Goal: Task Accomplishment & Management: Complete application form

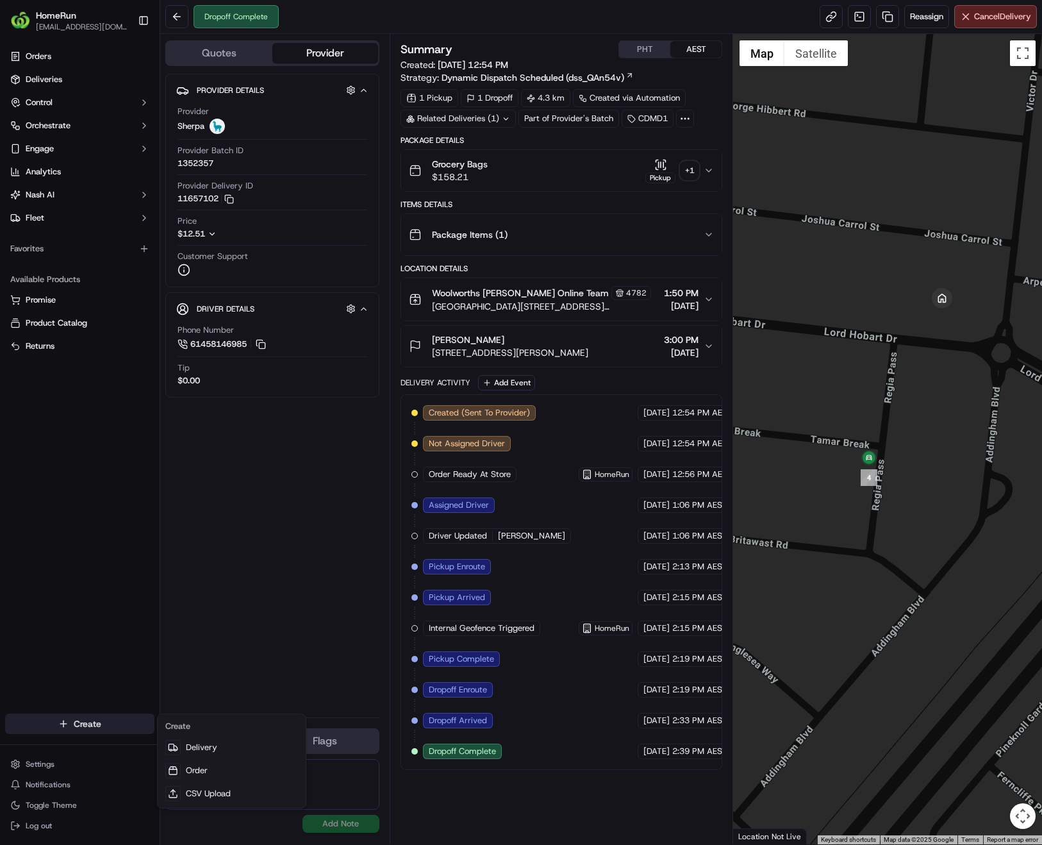
click at [76, 726] on html "HomeRun [EMAIL_ADDRESS][DOMAIN_NAME] Toggle Sidebar Orders Deliveries Control O…" at bounding box center [521, 422] width 1042 height 845
click at [206, 746] on link "Delivery" at bounding box center [231, 747] width 143 height 23
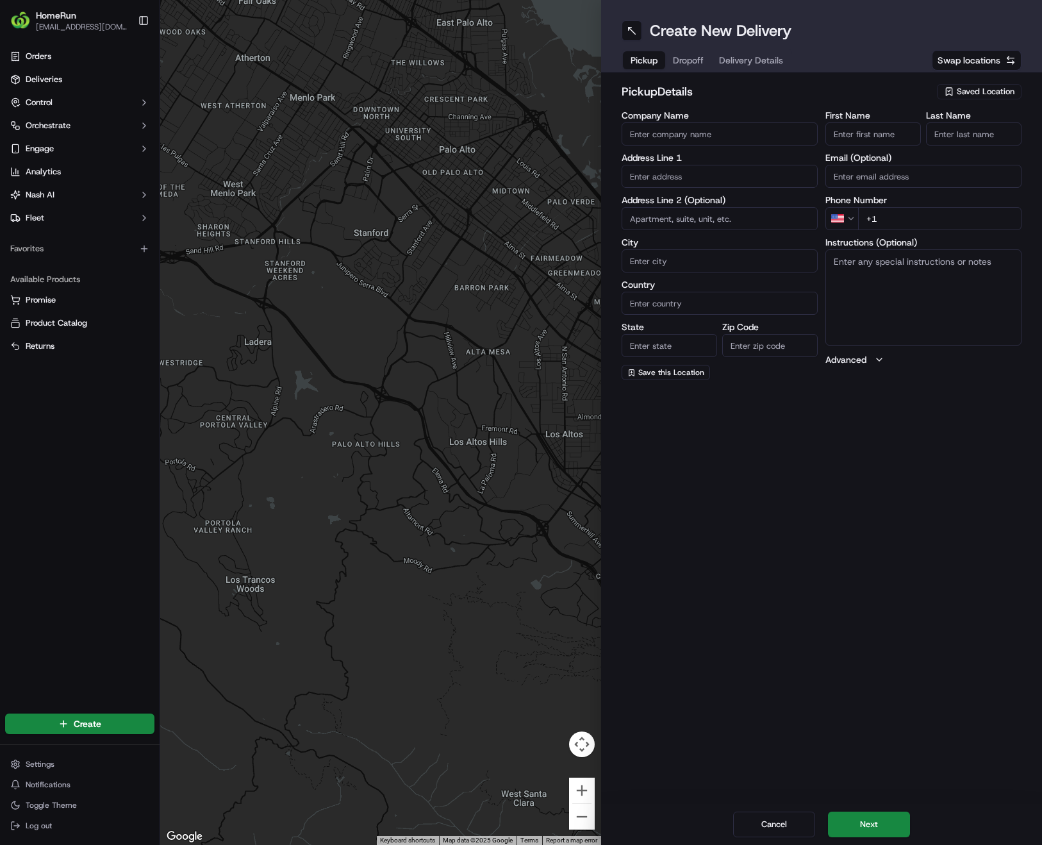
click at [963, 89] on span "Saved Location" at bounding box center [986, 92] width 58 height 12
type input "Abbots"
click at [959, 138] on span "Woolworths Abbotsford (3195)" at bounding box center [958, 140] width 158 height 12
type input "Woolworths Abbotsford"
type input "313 Victoria Street"
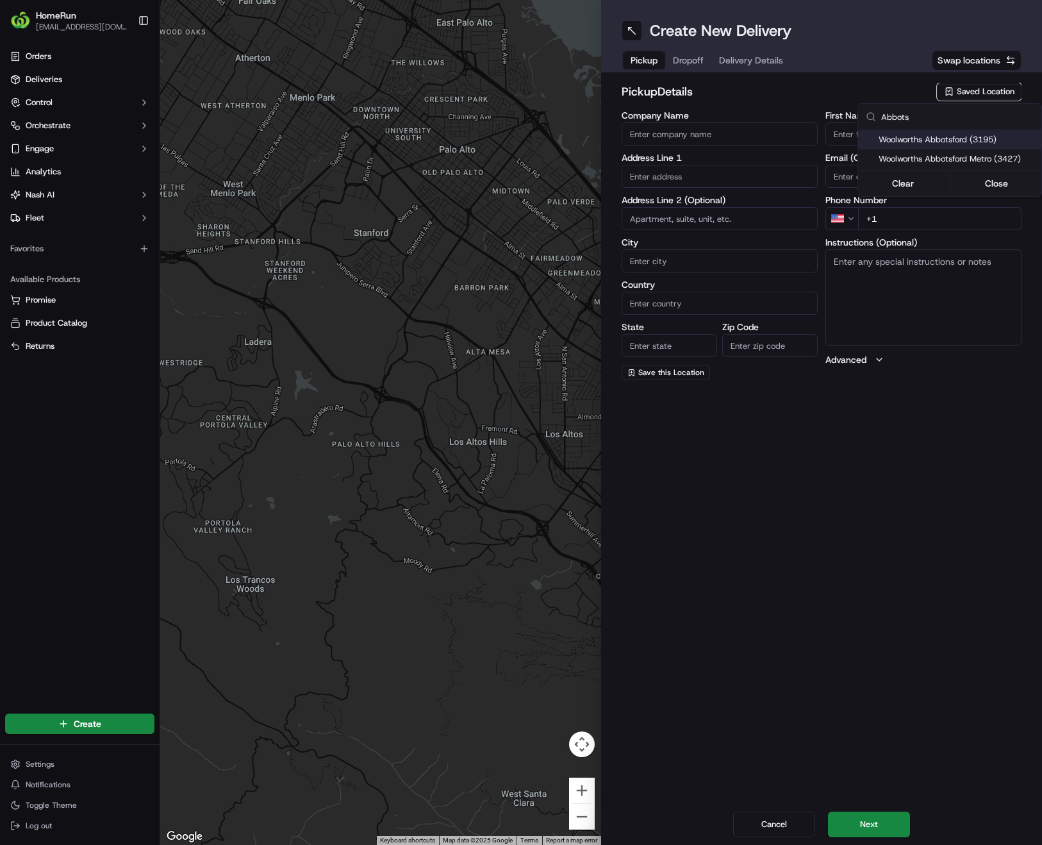
type input "Abbotsford"
type input "AU"
type input "VIC"
type input "3067"
type input "Online"
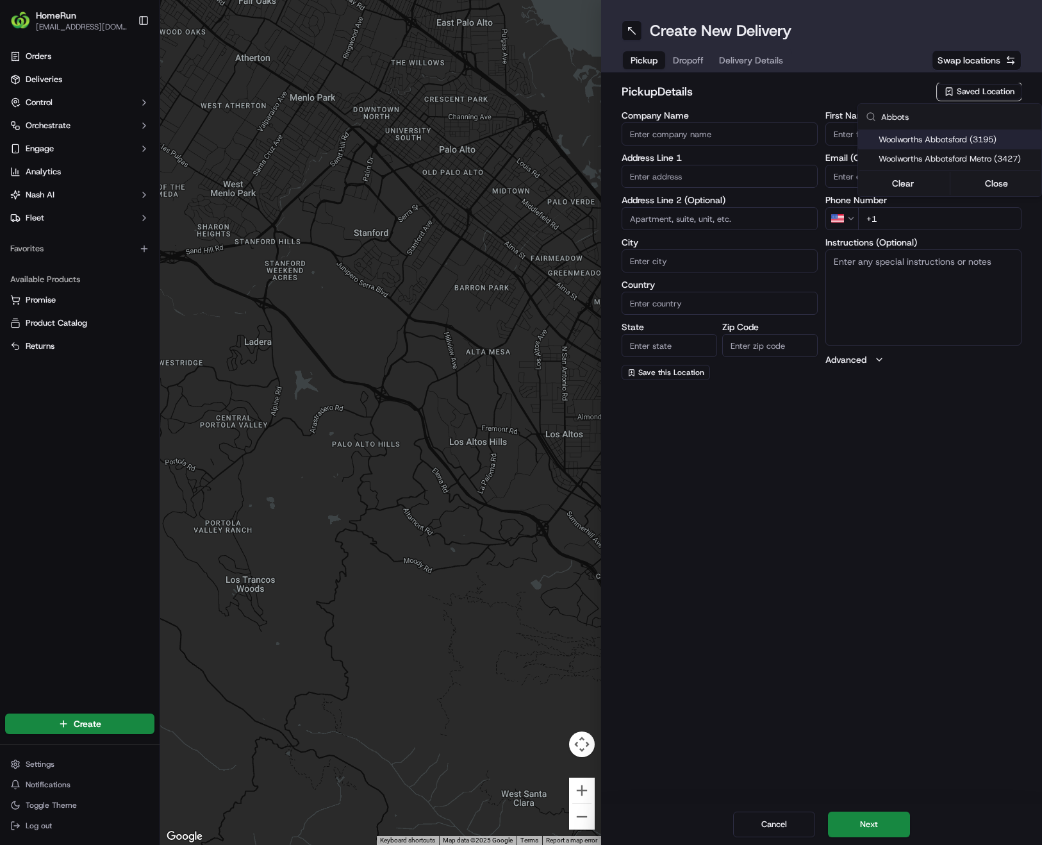
type input "Team"
type input "+61 3 8347 6503"
type textarea "Collect In-Store at Service Desk. Scan Delivery Partner QR Code Poster to confi…"
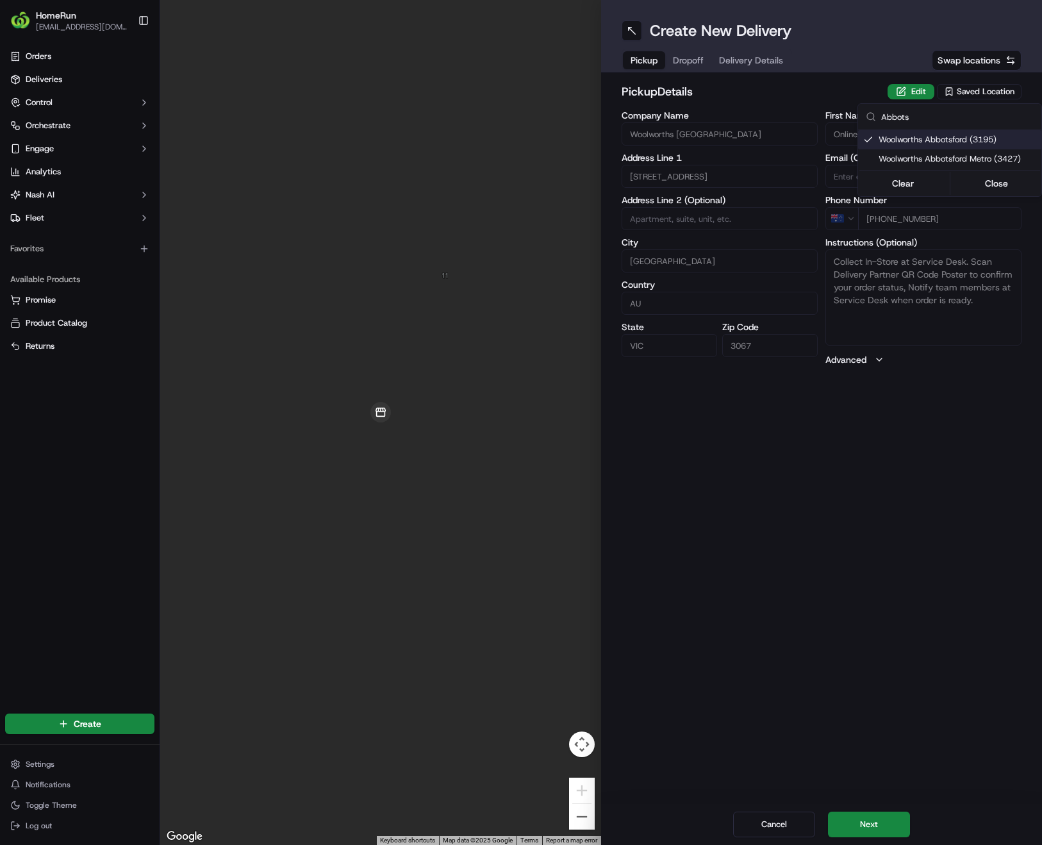
click at [842, 661] on html "HomeRun phines1@woolworths.com.au Toggle Sidebar Orders Deliveries Control Orch…" at bounding box center [521, 422] width 1042 height 845
click at [861, 829] on button "Next" at bounding box center [869, 824] width 82 height 26
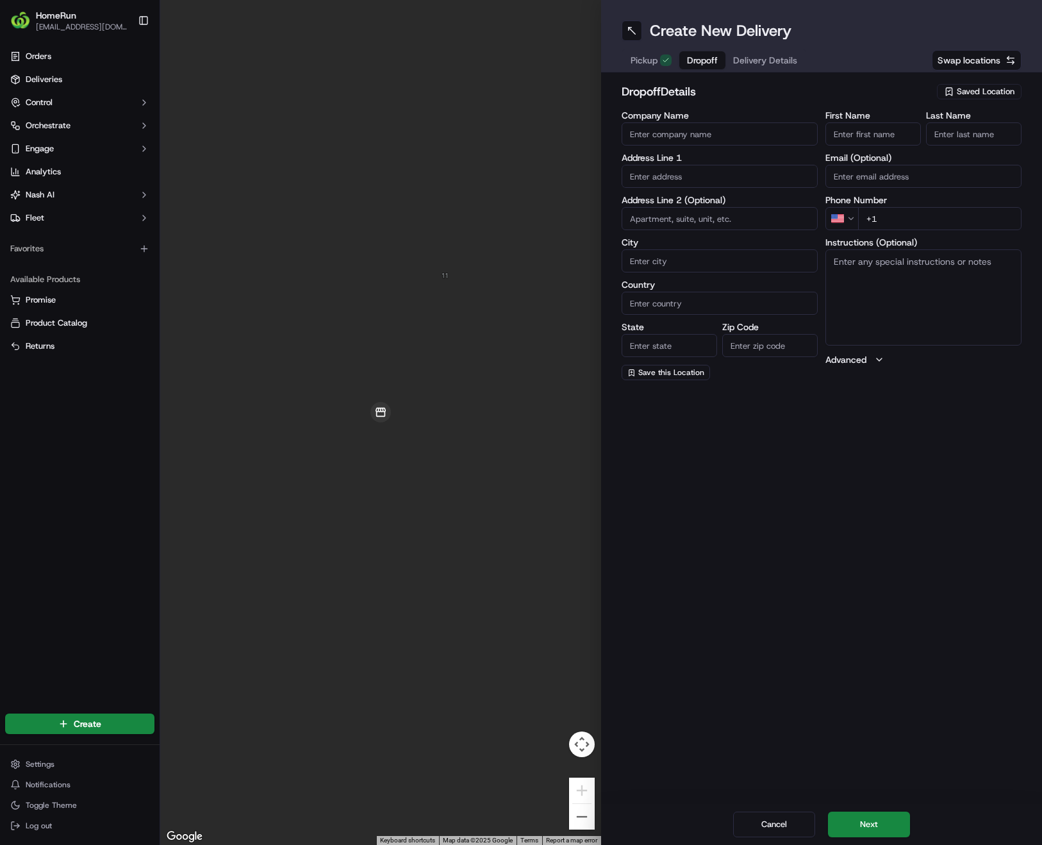
click at [847, 219] on html "HomeRun phines1@woolworths.com.au Toggle Sidebar Orders Deliveries Control Orch…" at bounding box center [521, 422] width 1042 height 845
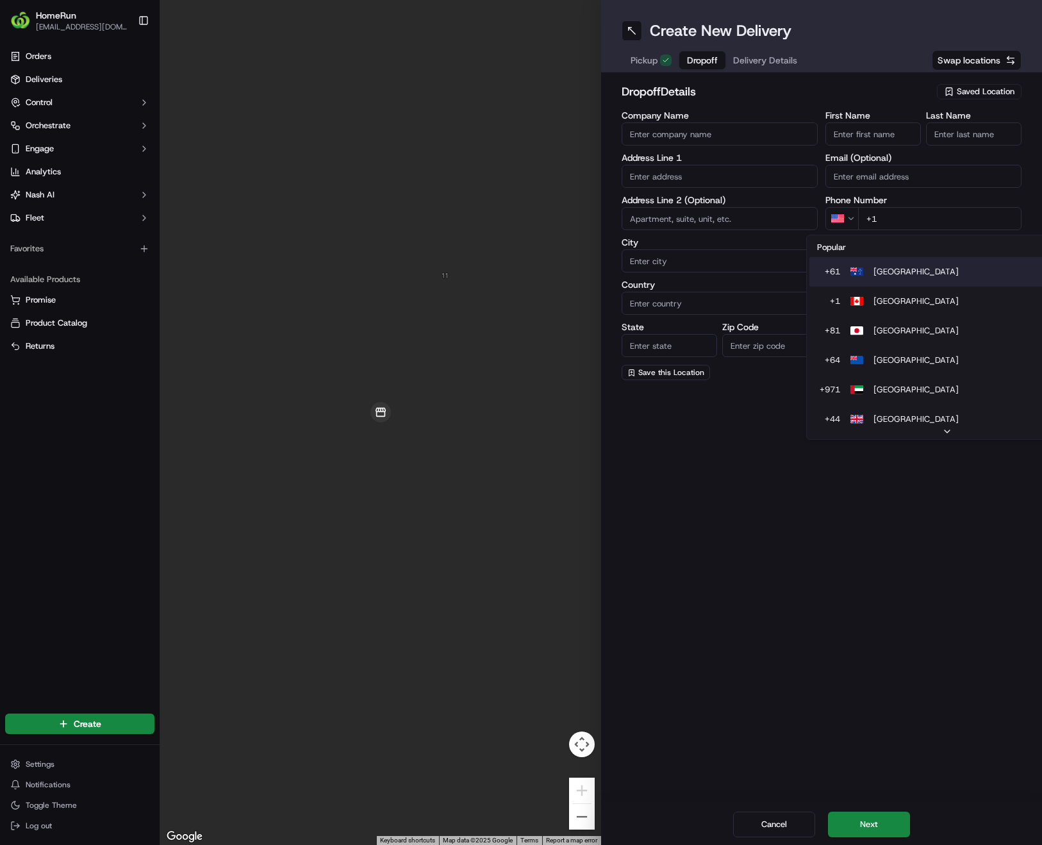
type input "+61"
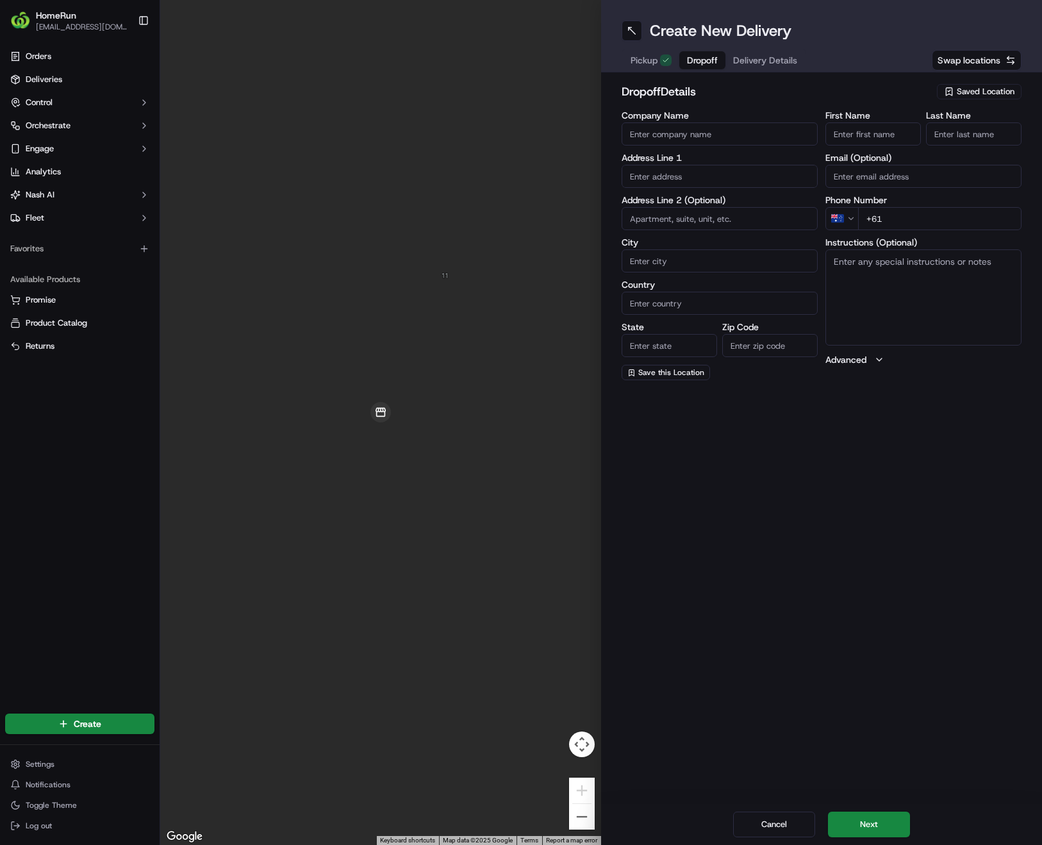
click at [850, 137] on input "First Name" at bounding box center [873, 133] width 95 height 23
paste input "Ellyse"
type input "Ellyse"
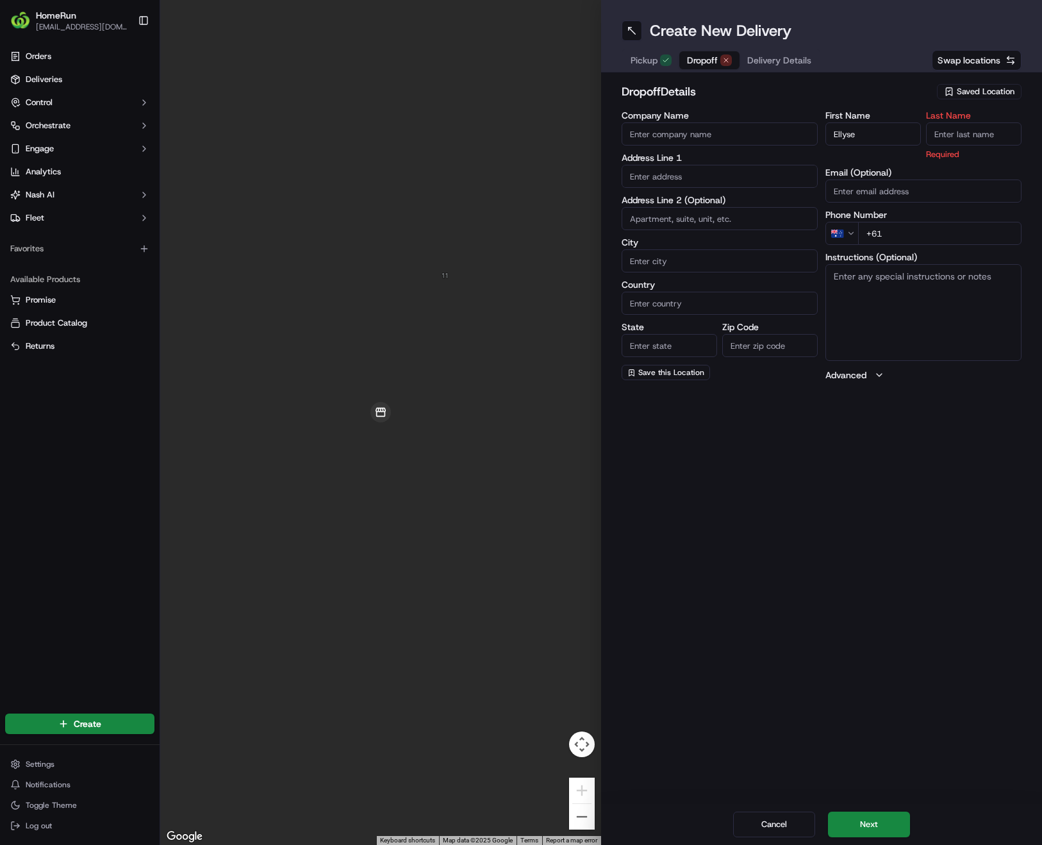
click at [945, 131] on input "Last Name" at bounding box center [973, 133] width 95 height 23
click at [968, 133] on input "Last Name" at bounding box center [973, 133] width 95 height 23
paste input "McInnes"
type input "McInnes"
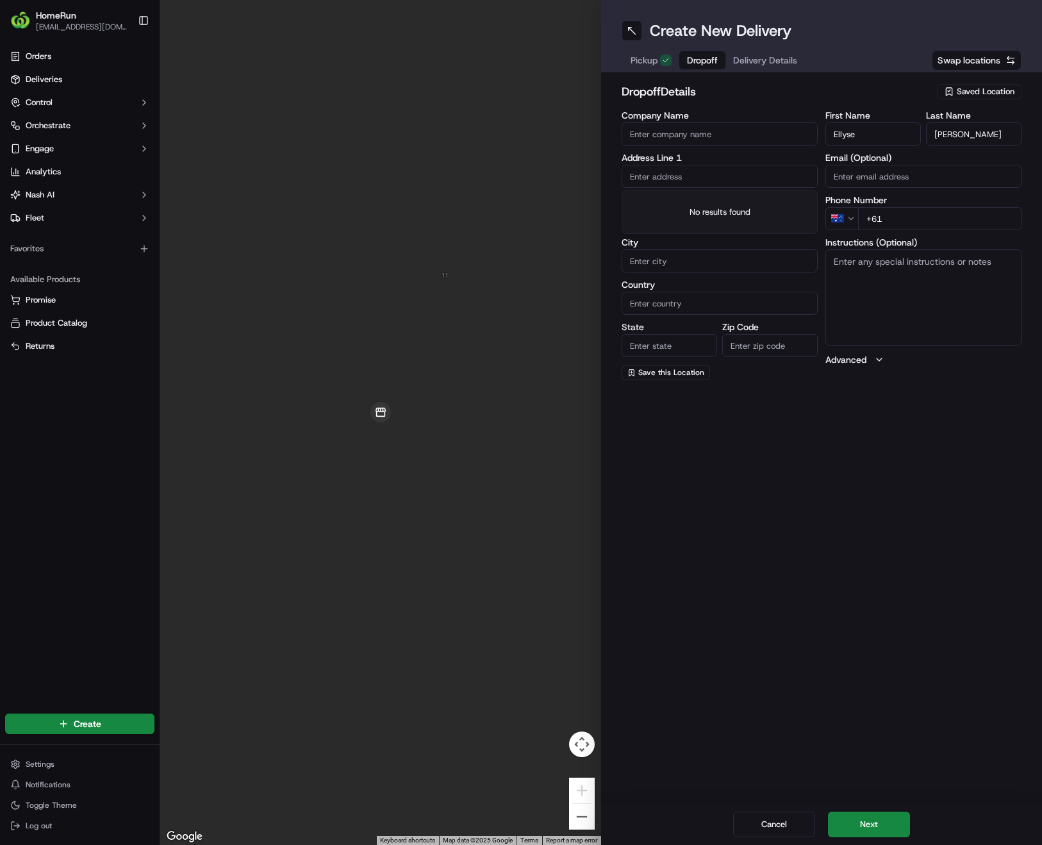
click at [695, 180] on input "text" at bounding box center [720, 176] width 196 height 23
click at [679, 175] on input "text" at bounding box center [720, 176] width 196 height 23
paste input "13a Raphael St"
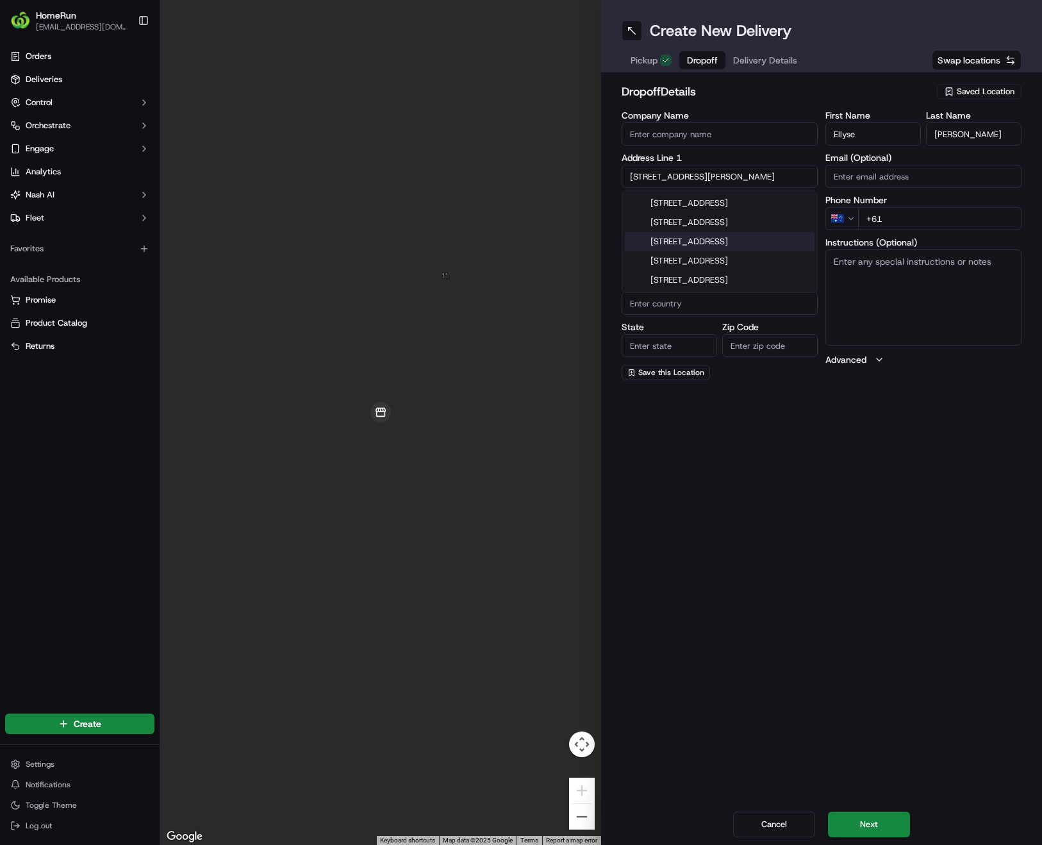
drag, startPoint x: 714, startPoint y: 170, endPoint x: 472, endPoint y: 171, distance: 241.6
click at [486, 174] on div "← Move left → Move right ↑ Move up ↓ Move down + Zoom in - Zoom out Home Jump l…" at bounding box center [601, 422] width 882 height 845
paste input "ABBOTSFORD"
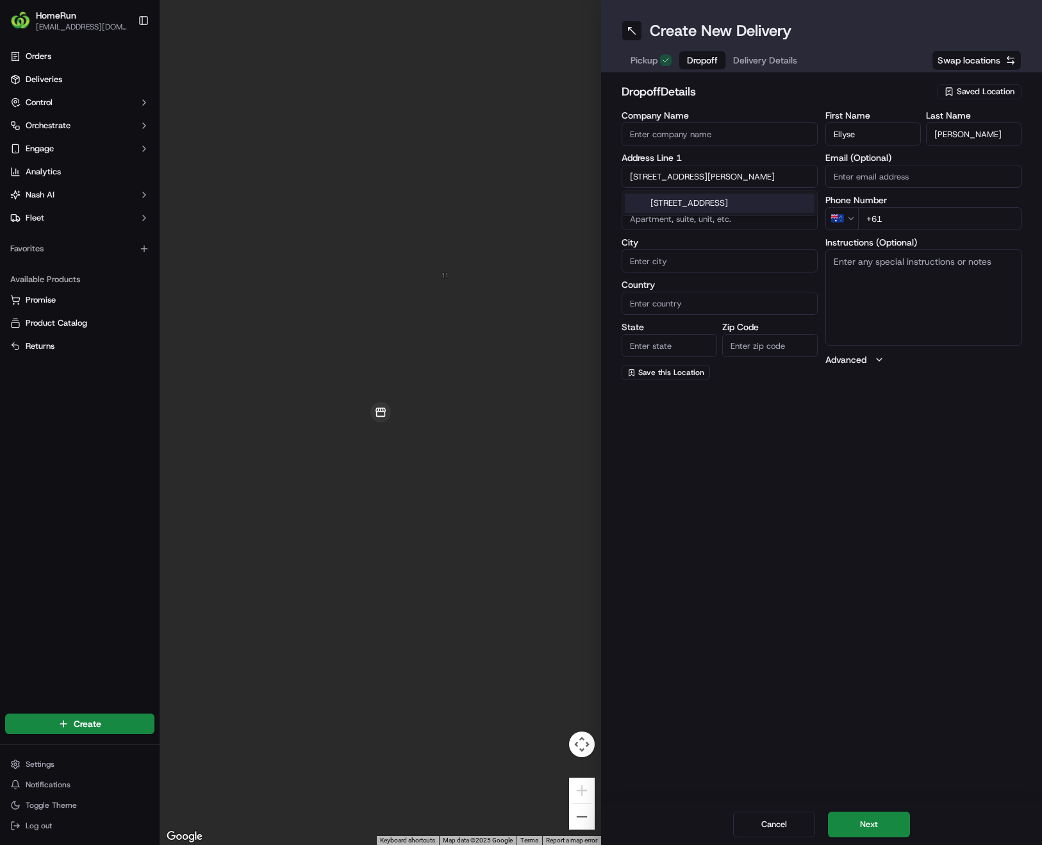
click at [665, 200] on div "13A Raphael St, Abbotsford VIC, Australia" at bounding box center [720, 203] width 190 height 19
type input "13A Raphael St, Abbotsford VIC 3067, Australia"
type input "Abbotsford"
type input "Australia"
type input "VIC"
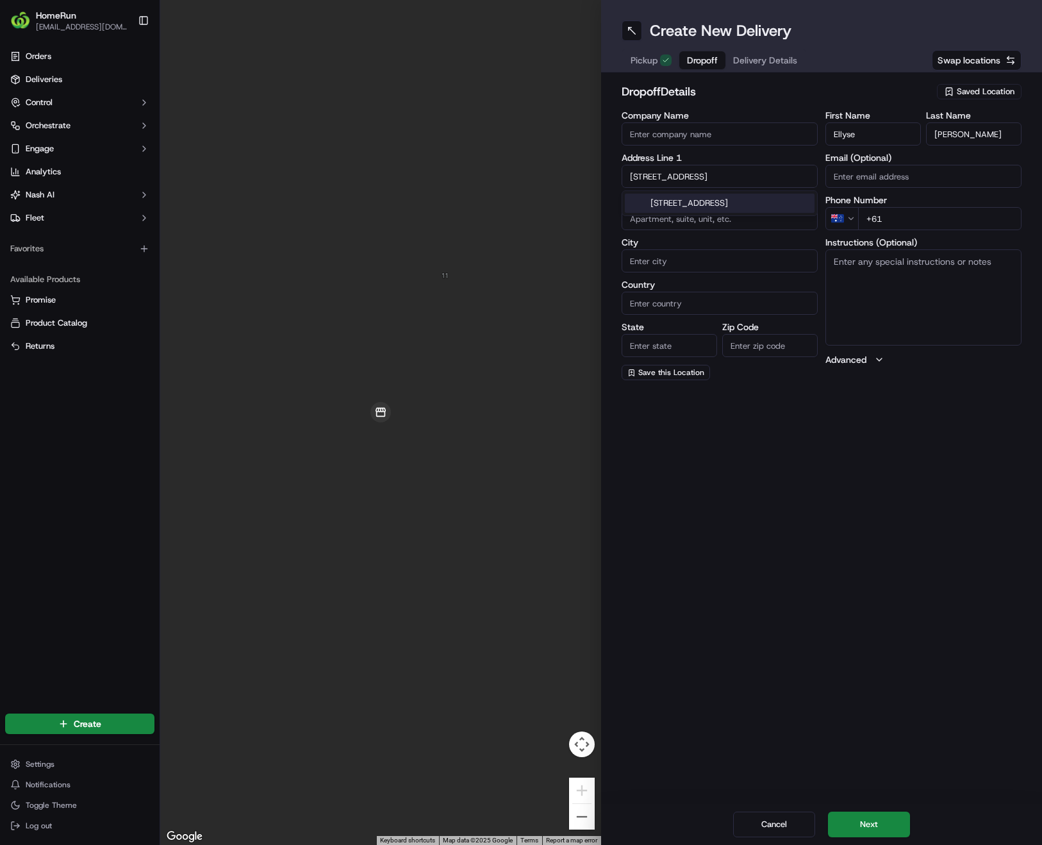
type input "3067"
type input "13A Raphael Street"
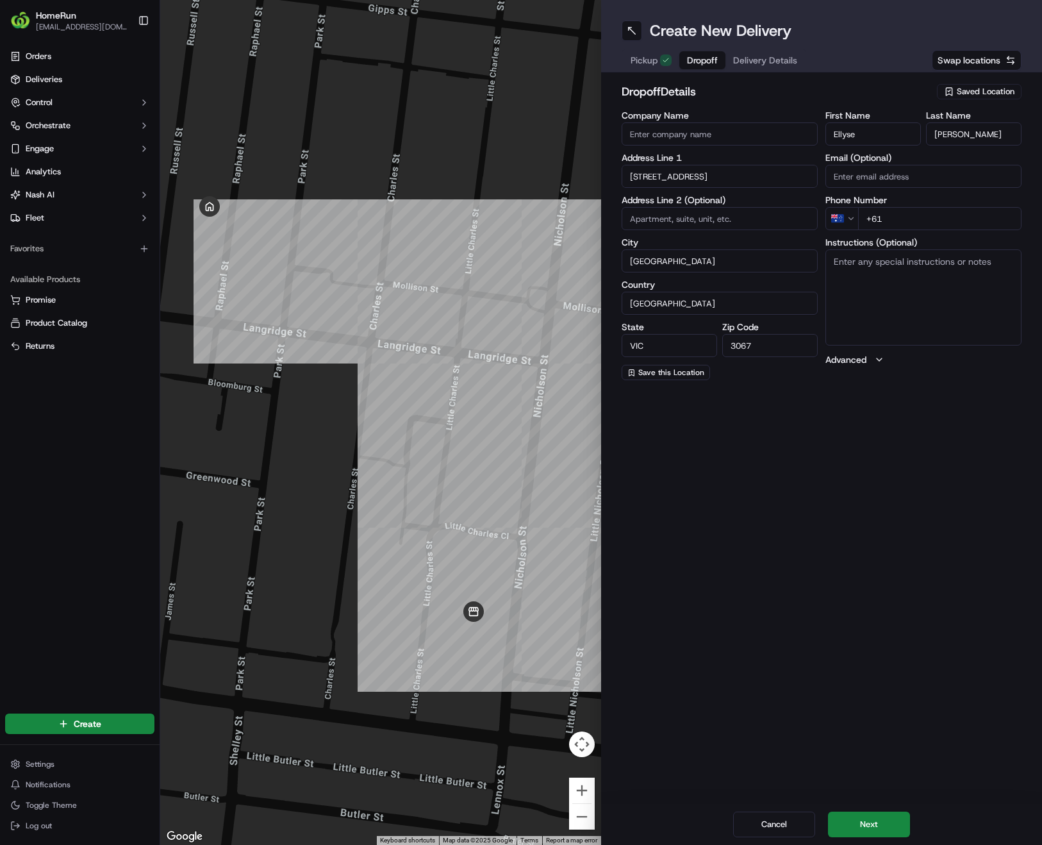
click at [930, 220] on input "+61" at bounding box center [939, 218] width 163 height 23
paste input "0413 412 559"
type input "+61 0413 412 559"
click at [902, 279] on textarea "Instructions (Optional)" at bounding box center [924, 297] width 196 height 96
click at [890, 285] on textarea "Instructions (Optional)" at bounding box center [924, 297] width 196 height 96
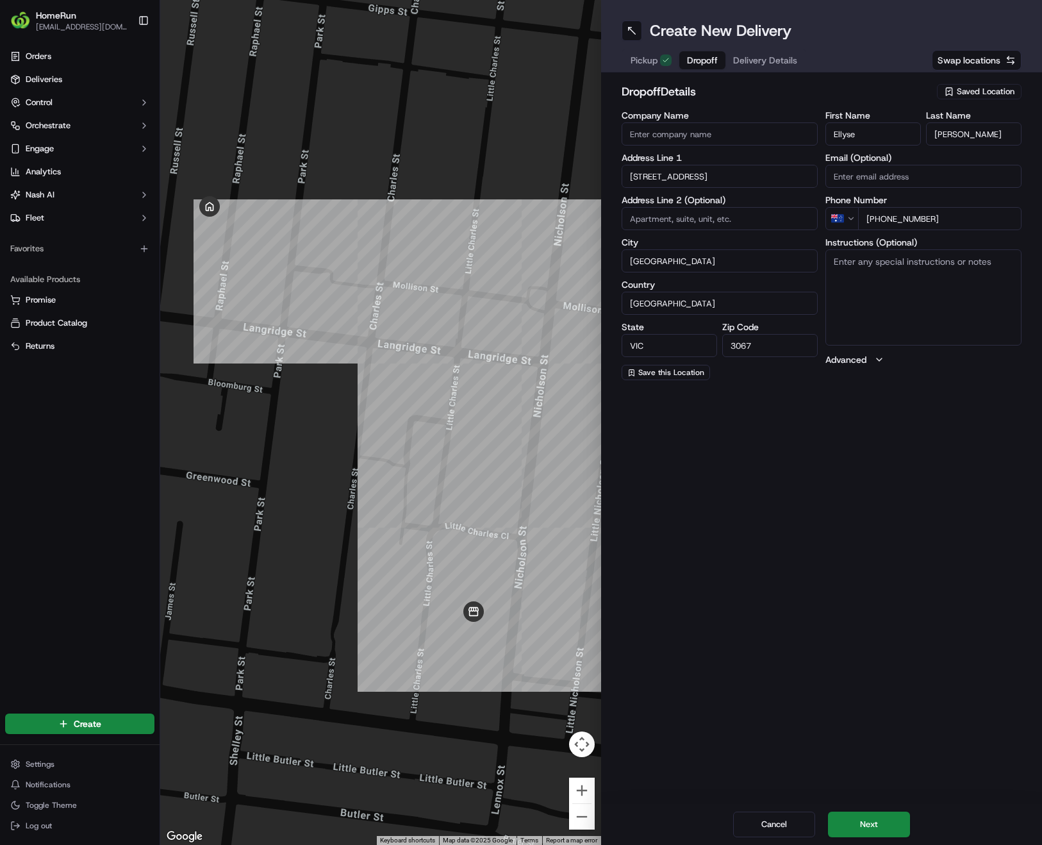
paste textarea "Please come through pedestrian gate and ring front door bell. Please note we ar…"
type textarea "Please come through pedestrian gate and ring front door bell. Please note we ar…"
click at [884, 829] on button "Next" at bounding box center [869, 824] width 82 height 26
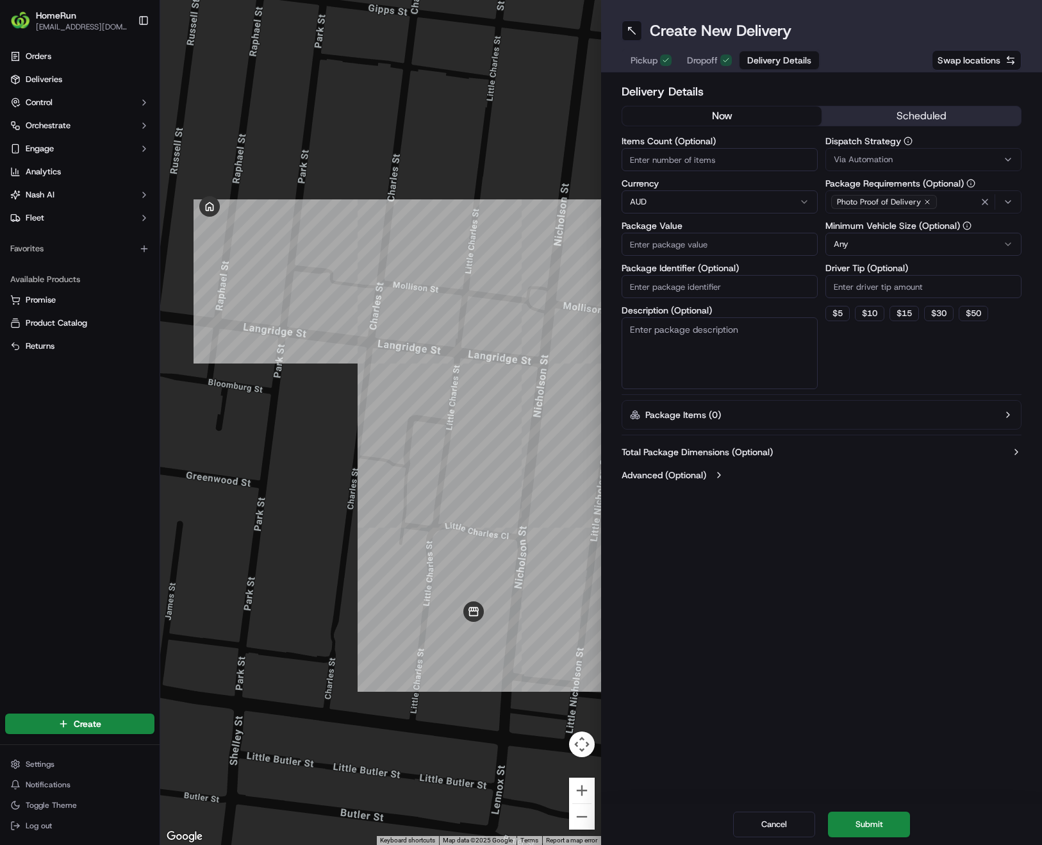
click at [731, 109] on button "now" at bounding box center [721, 115] width 199 height 19
click at [756, 154] on input "Items Count (Optional)" at bounding box center [720, 159] width 196 height 23
click at [720, 165] on input "Items Count (Optional)" at bounding box center [720, 159] width 196 height 23
type input "10"
click at [700, 195] on html "HomeRun phines1@woolworths.com.au Toggle Sidebar Orders Deliveries Control Orch…" at bounding box center [521, 422] width 1042 height 845
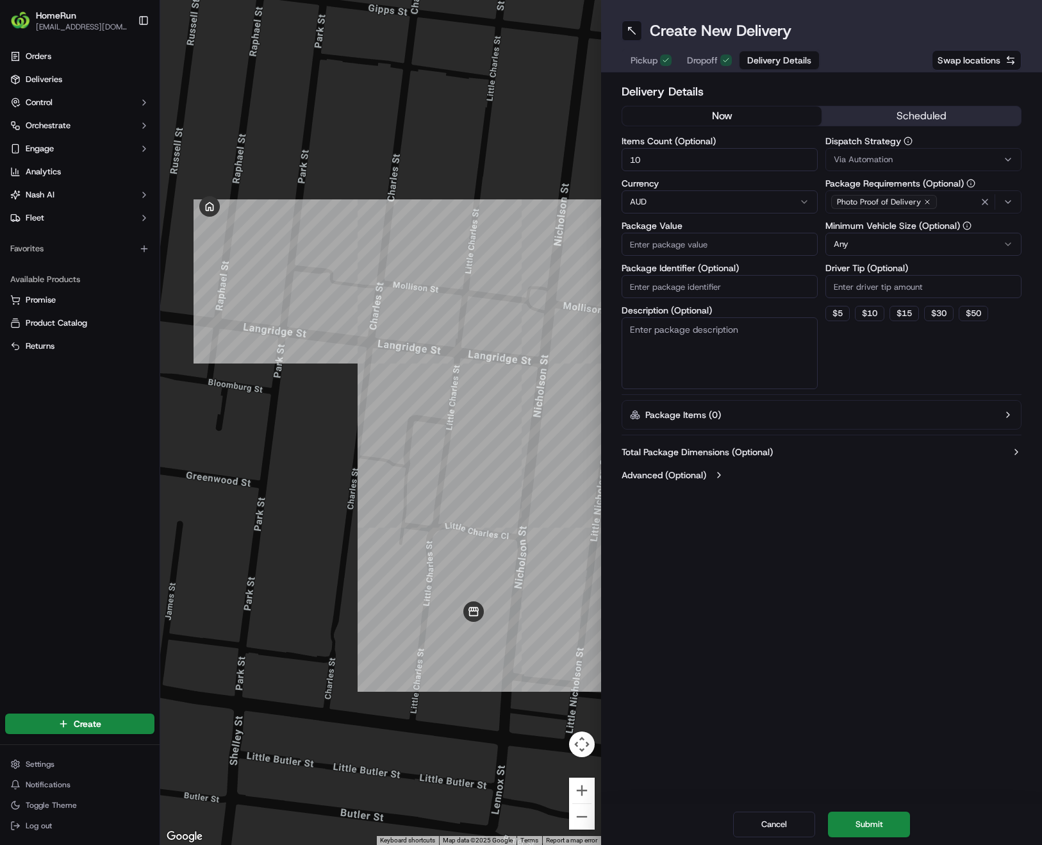
click at [683, 241] on input "Package Value" at bounding box center [720, 244] width 196 height 23
paste input "274.52"
type input "274.52"
drag, startPoint x: 751, startPoint y: 288, endPoint x: 693, endPoint y: 297, distance: 58.5
click at [751, 288] on input "Package Identifier (Optional)" at bounding box center [720, 286] width 196 height 23
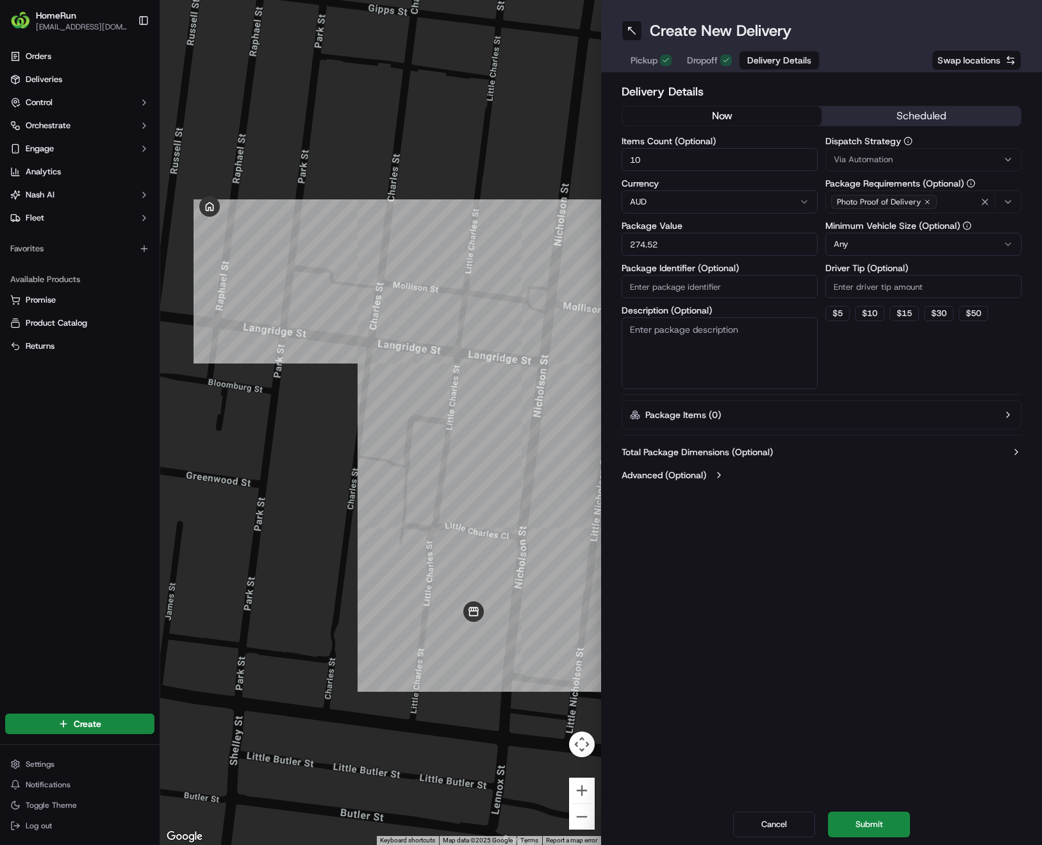
click at [706, 290] on input "Package Identifier (Optional)" at bounding box center [720, 286] width 196 height 23
paste input "270129041"
type input "270129041"
click at [722, 350] on textarea "Description (Optional)" at bounding box center [720, 353] width 196 height 72
type textarea "Groceries"
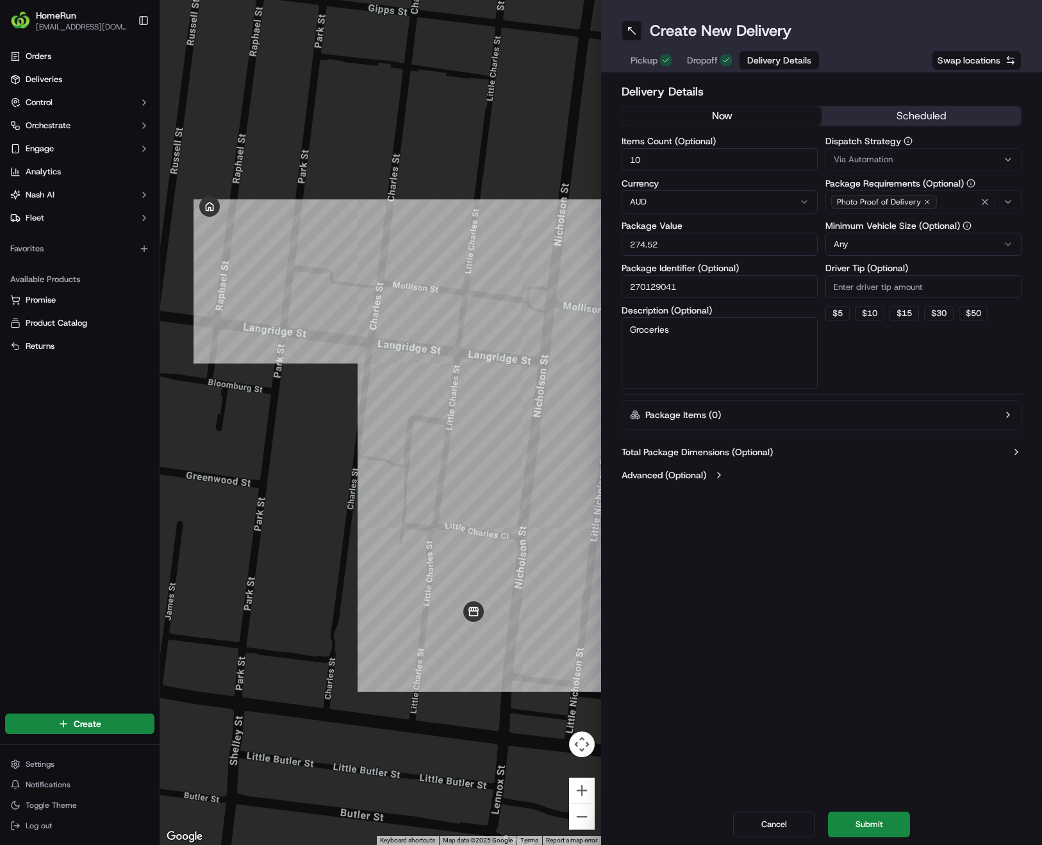
click at [867, 242] on html "HomeRun phines1@woolworths.com.au Toggle Sidebar Orders Deliveries Control Orch…" at bounding box center [521, 422] width 1042 height 845
click at [887, 824] on button "Submit" at bounding box center [869, 824] width 82 height 26
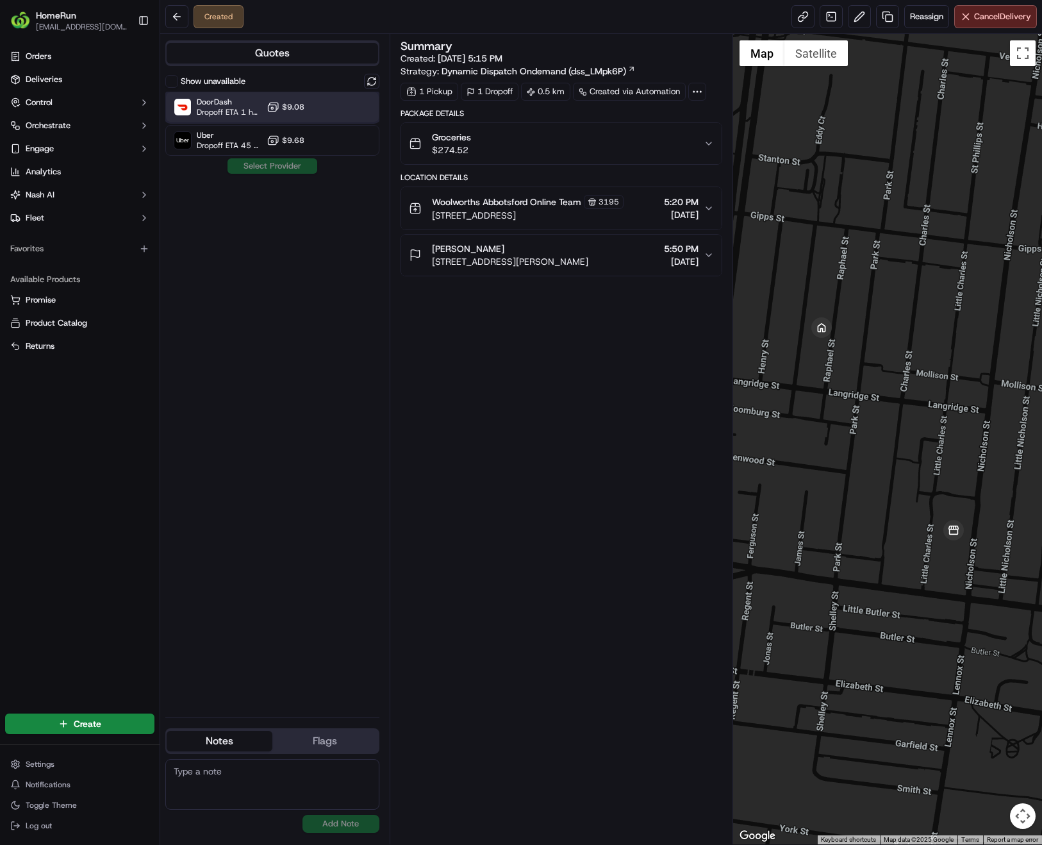
click at [244, 108] on span "Dropoff ETA 1 hour" at bounding box center [229, 112] width 65 height 10
click at [283, 169] on button "Assign Provider" at bounding box center [272, 165] width 91 height 15
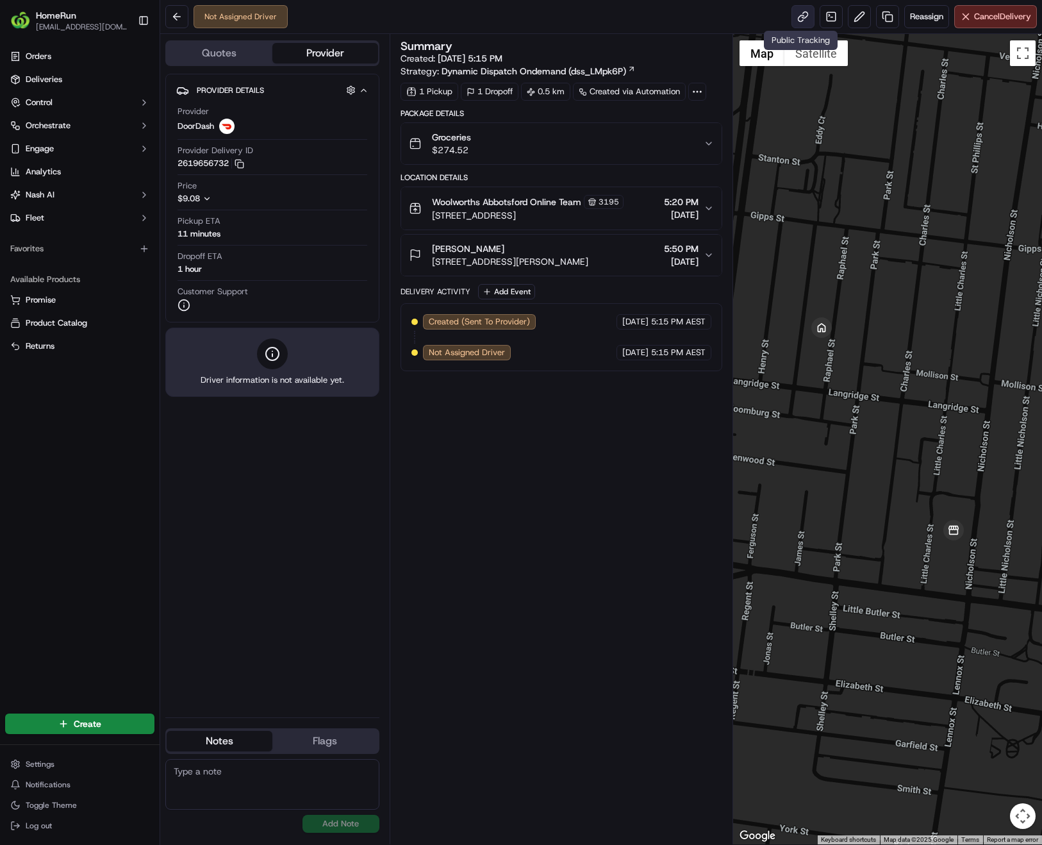
click at [796, 15] on link at bounding box center [803, 16] width 23 height 23
click at [484, 530] on div "Summary Created: 19/09/2025 5:15 PM Strategy: Dynamic Dispatch Ondemand (dss_LM…" at bounding box center [562, 438] width 322 height 797
click at [245, 526] on div "Provider Details Hidden ( 2 ) Provider DoorDash Provider Delivery ID 2619656732…" at bounding box center [272, 390] width 214 height 633
click at [793, 22] on link at bounding box center [803, 16] width 23 height 23
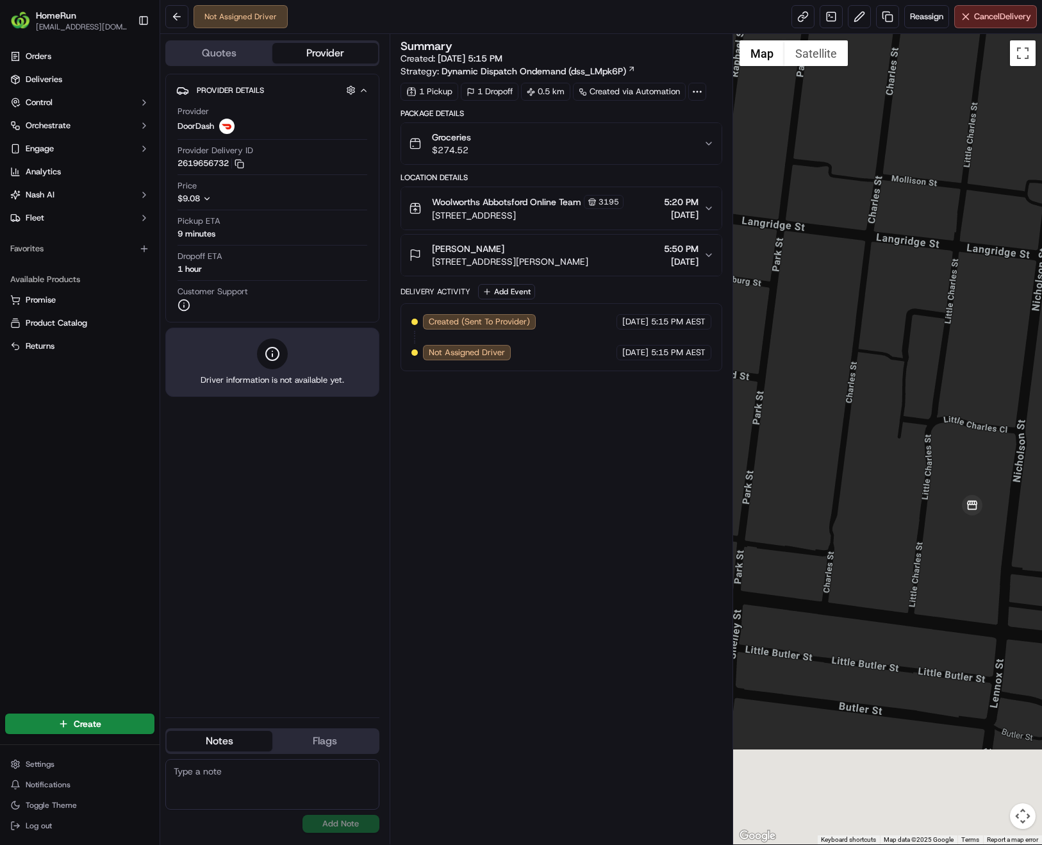
drag, startPoint x: 898, startPoint y: 502, endPoint x: 823, endPoint y: 357, distance: 163.1
click at [823, 357] on div at bounding box center [887, 439] width 309 height 810
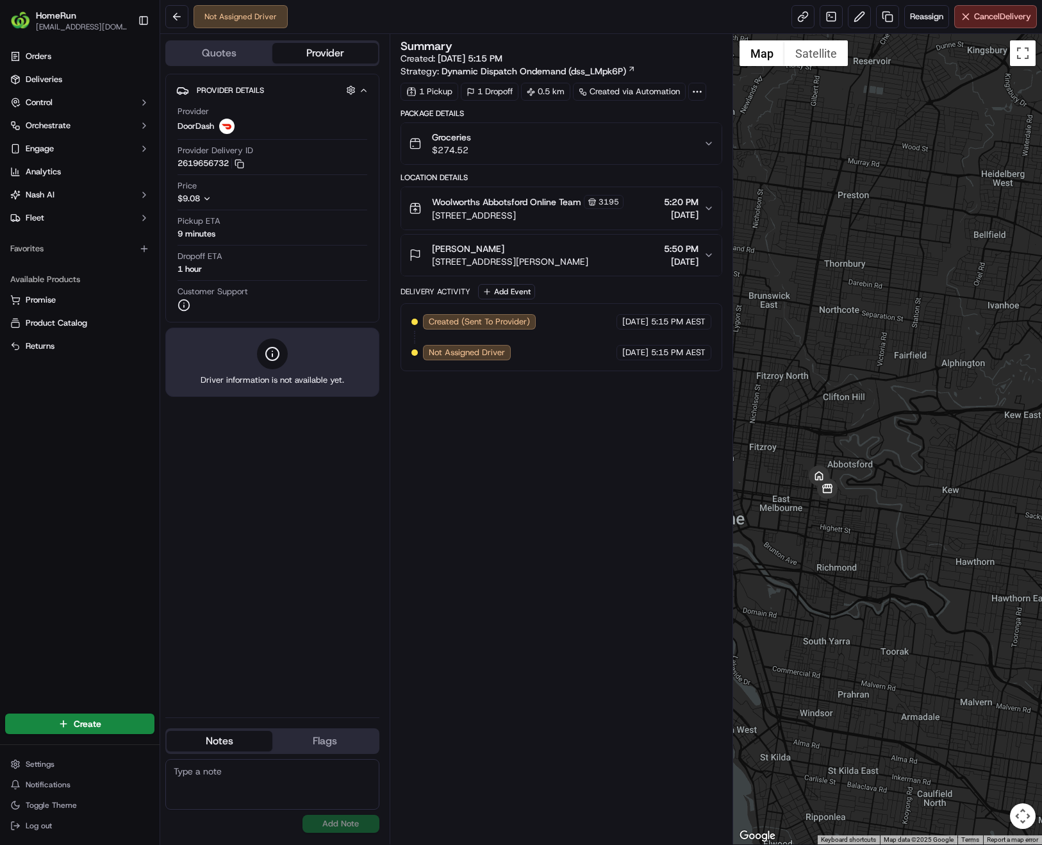
drag, startPoint x: 1002, startPoint y: 462, endPoint x: 887, endPoint y: 476, distance: 115.6
click at [887, 476] on div at bounding box center [887, 439] width 309 height 810
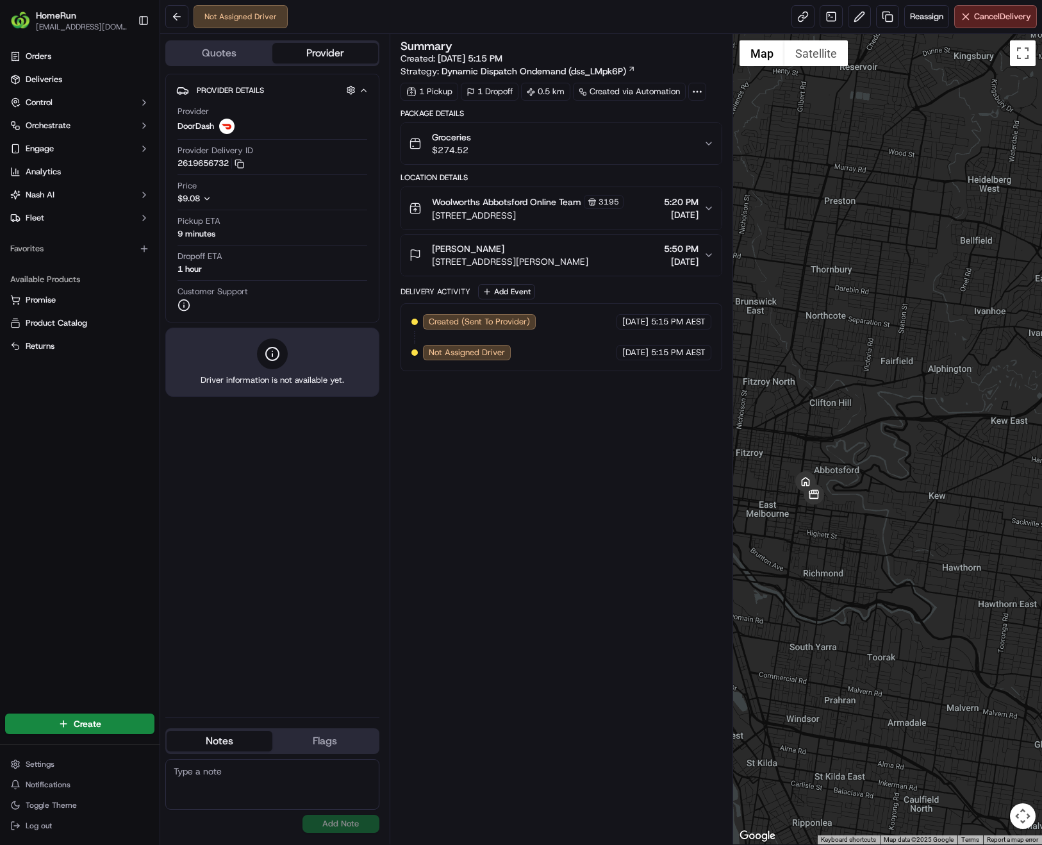
drag, startPoint x: 995, startPoint y: 472, endPoint x: 981, endPoint y: 479, distance: 16.1
click at [981, 479] on div at bounding box center [887, 439] width 309 height 810
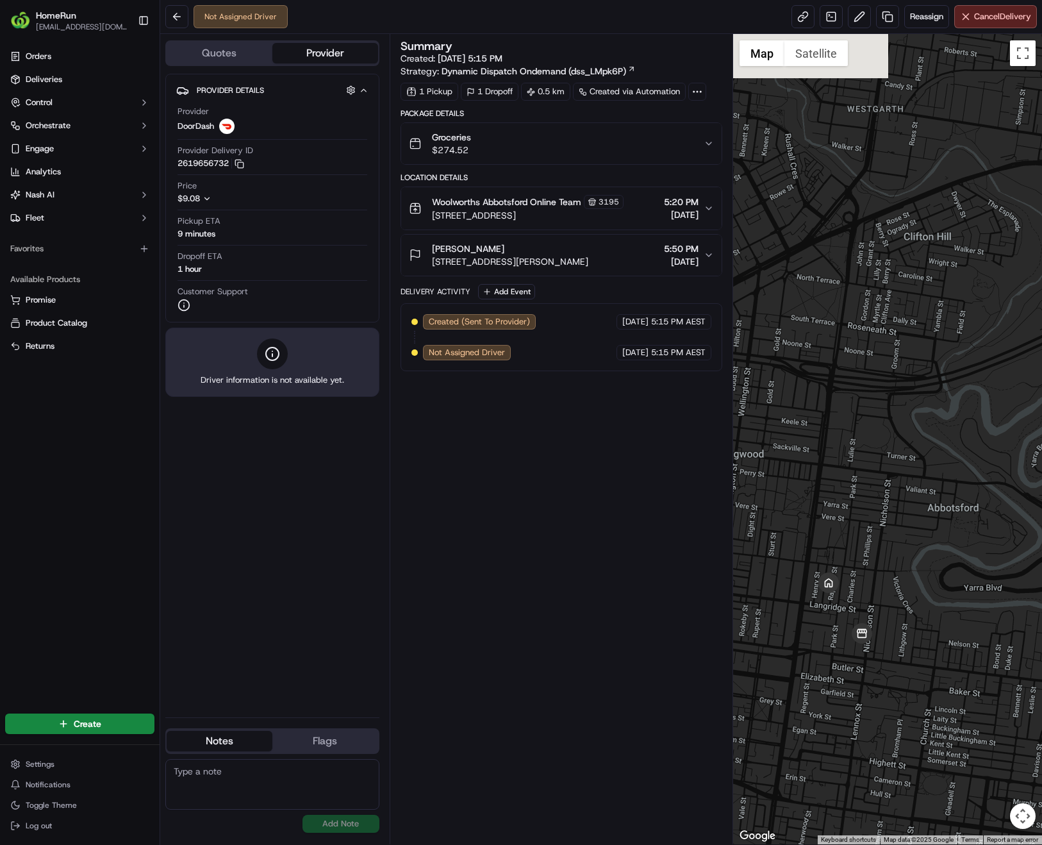
drag, startPoint x: 845, startPoint y: 435, endPoint x: 1079, endPoint y: 366, distance: 244.0
click at [1041, 366] on html "HomeRun phines1@woolworths.com.au Toggle Sidebar Orders Deliveries Control Orch…" at bounding box center [521, 422] width 1042 height 845
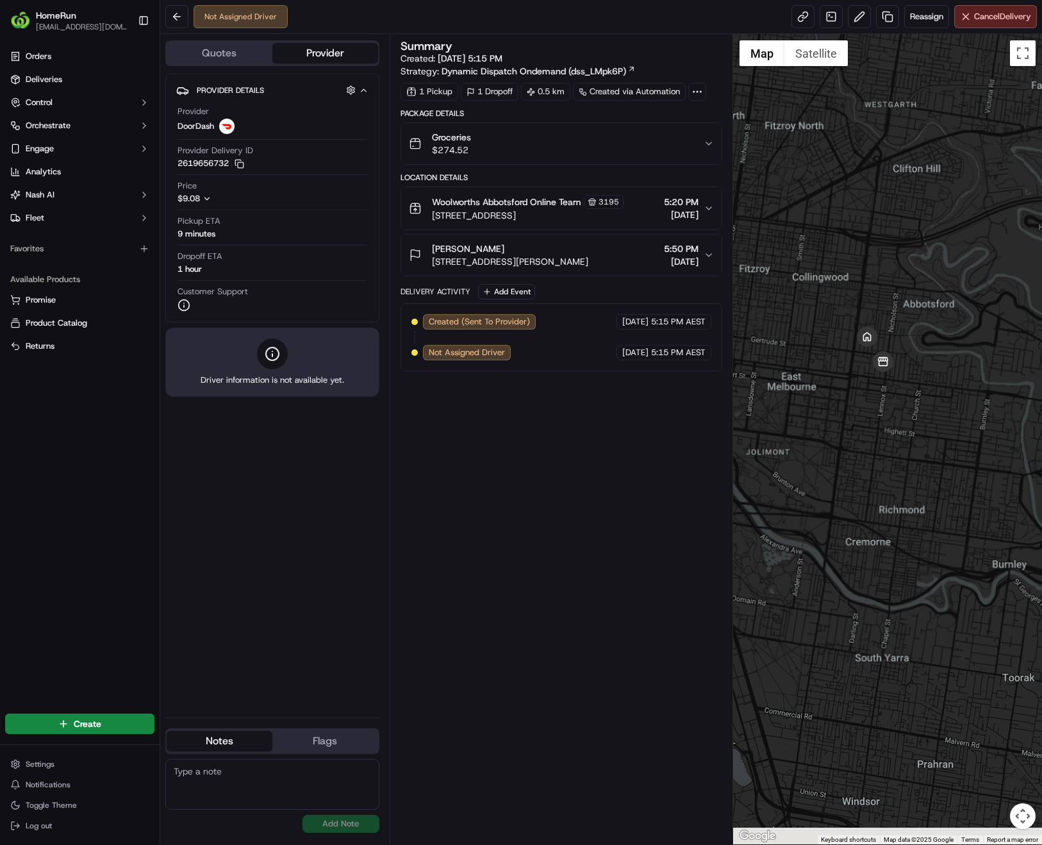
drag, startPoint x: 906, startPoint y: 577, endPoint x: 932, endPoint y: 409, distance: 170.0
click at [932, 409] on div at bounding box center [887, 439] width 309 height 810
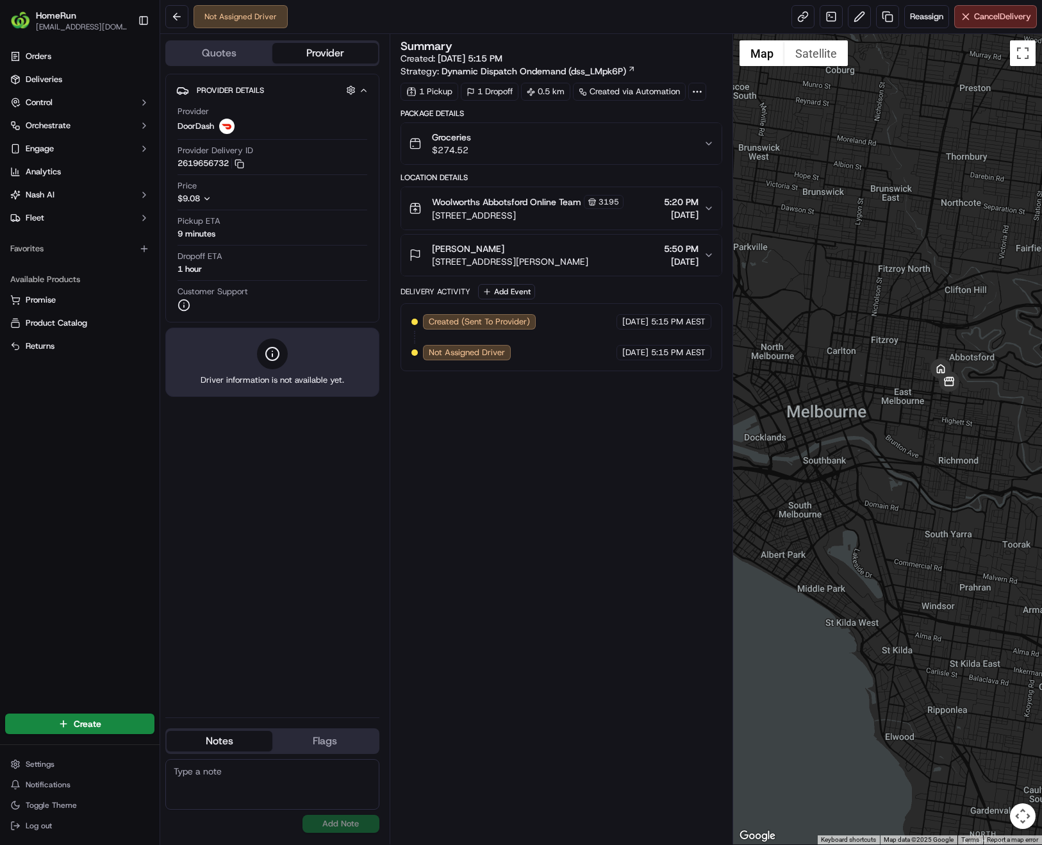
drag, startPoint x: 930, startPoint y: 513, endPoint x: 985, endPoint y: 466, distance: 72.7
click at [985, 466] on div at bounding box center [887, 439] width 309 height 810
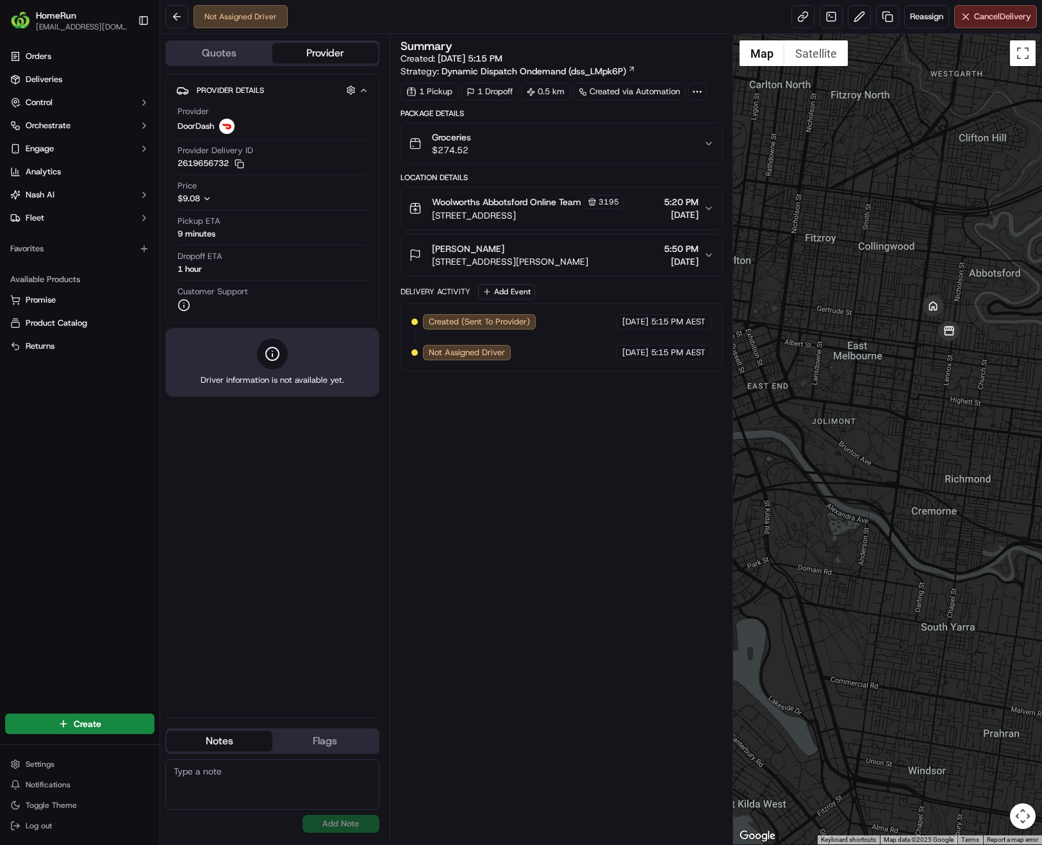
drag, startPoint x: 927, startPoint y: 456, endPoint x: 830, endPoint y: 470, distance: 97.9
click at [830, 470] on div at bounding box center [887, 439] width 309 height 810
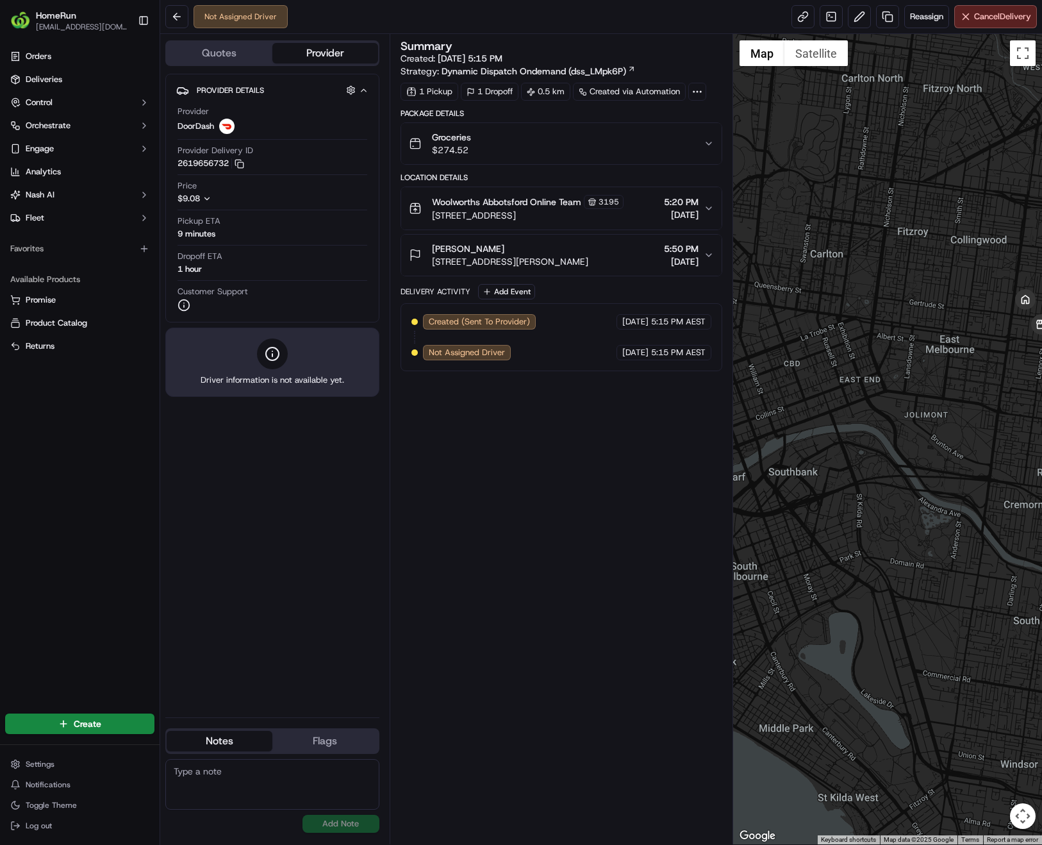
drag, startPoint x: 874, startPoint y: 445, endPoint x: 844, endPoint y: 484, distance: 48.8
click at [970, 440] on div at bounding box center [887, 439] width 309 height 810
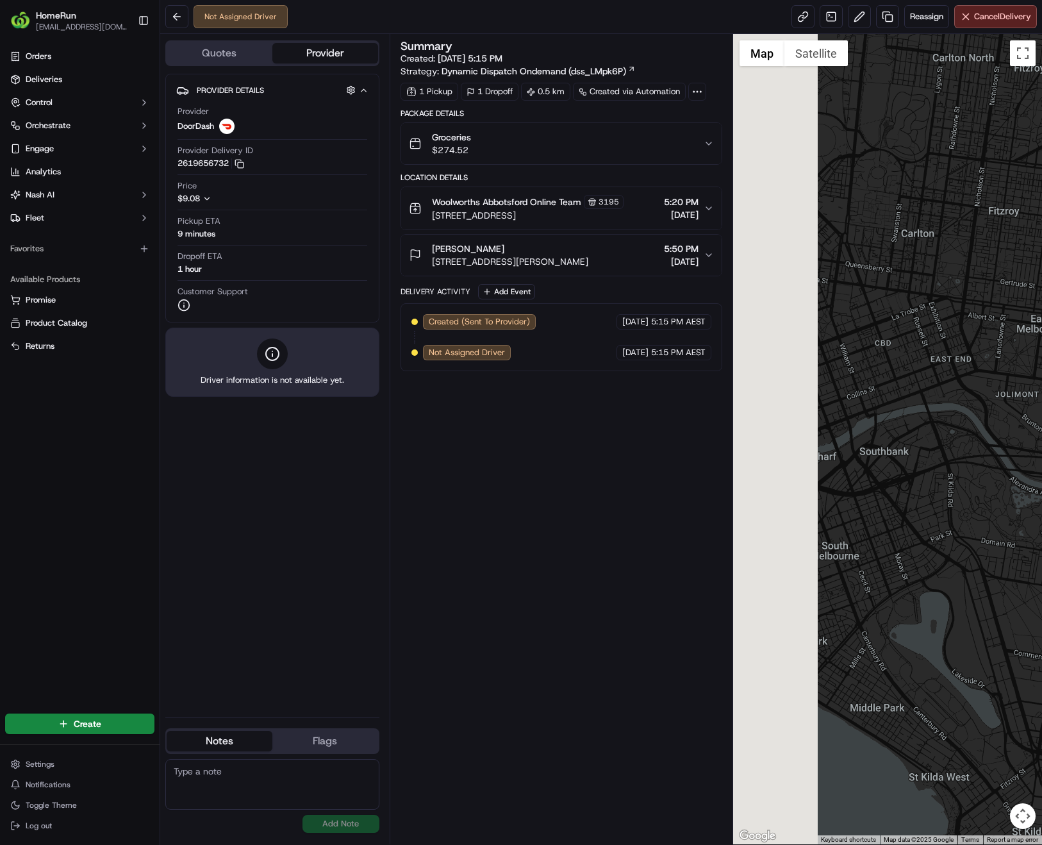
drag, startPoint x: 785, startPoint y: 497, endPoint x: 908, endPoint y: 470, distance: 125.3
click at [908, 470] on div at bounding box center [887, 439] width 309 height 810
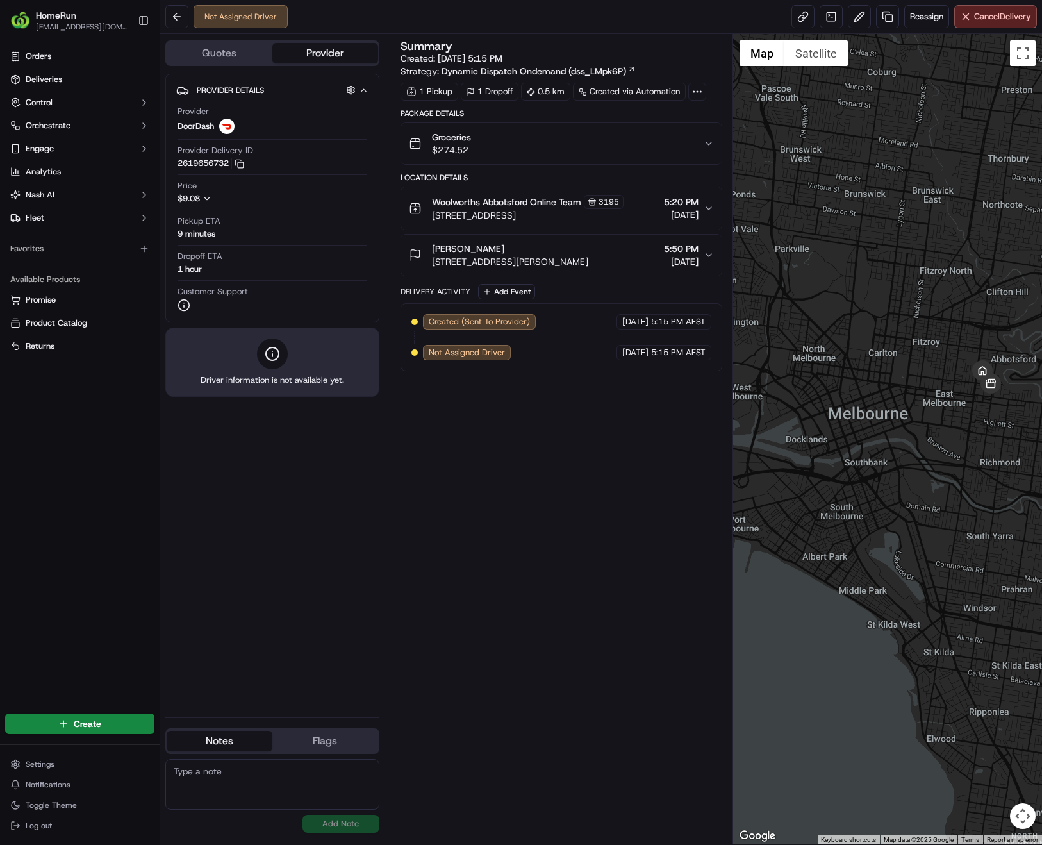
drag, startPoint x: 1006, startPoint y: 425, endPoint x: 909, endPoint y: 444, distance: 99.2
click at [909, 444] on div at bounding box center [887, 439] width 309 height 810
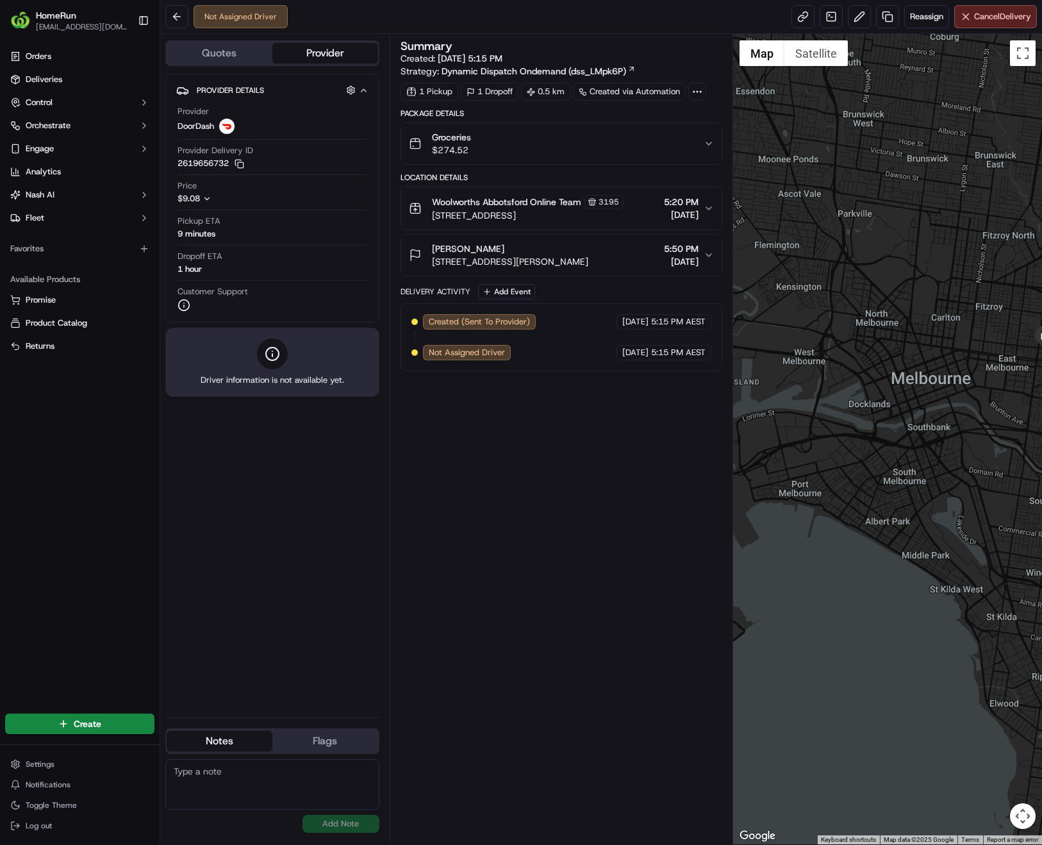
drag, startPoint x: 874, startPoint y: 510, endPoint x: 942, endPoint y: 472, distance: 76.9
click at [942, 472] on div at bounding box center [887, 439] width 309 height 810
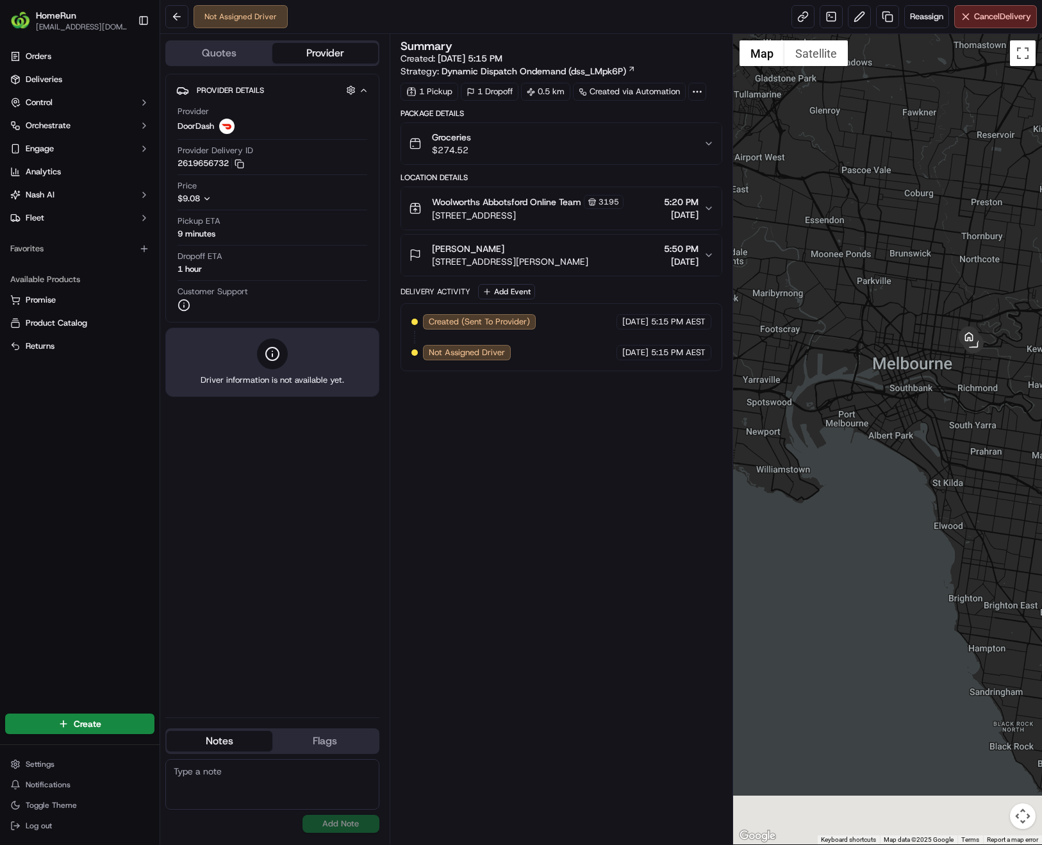
drag, startPoint x: 959, startPoint y: 549, endPoint x: 936, endPoint y: 467, distance: 85.8
click at [936, 467] on div at bounding box center [887, 439] width 309 height 810
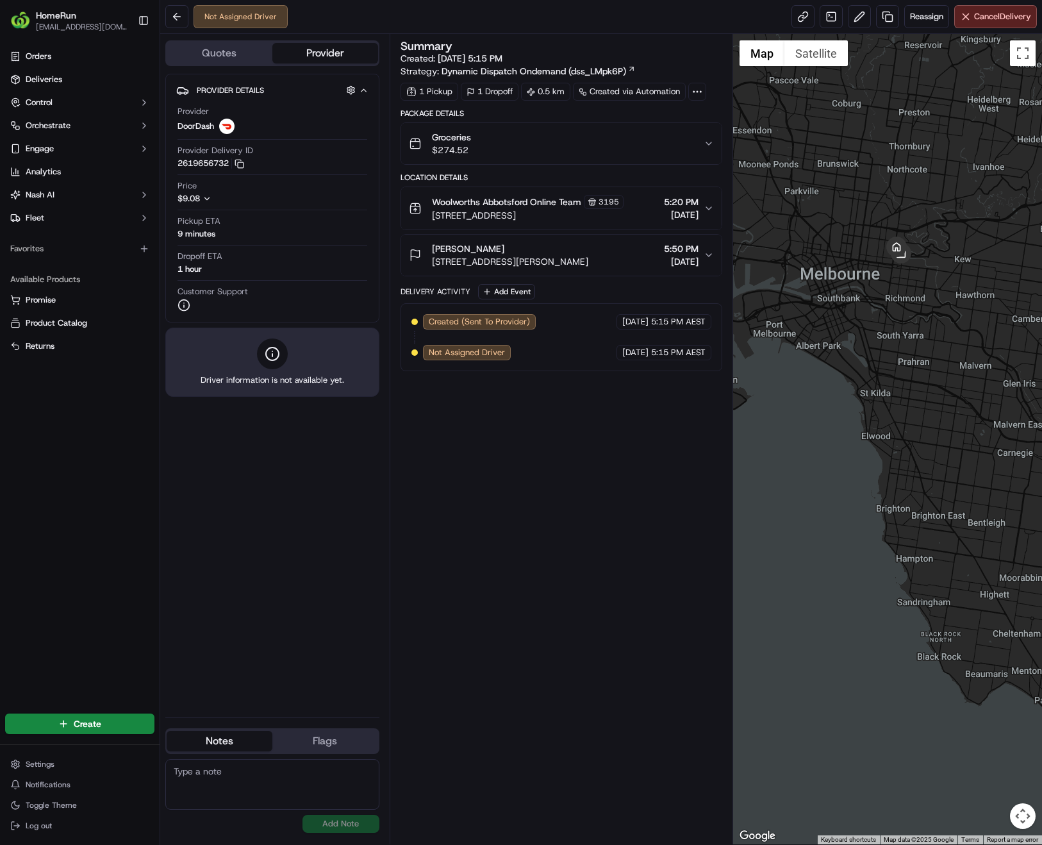
drag, startPoint x: 1002, startPoint y: 577, endPoint x: 925, endPoint y: 477, distance: 126.1
click at [925, 477] on div at bounding box center [887, 439] width 309 height 810
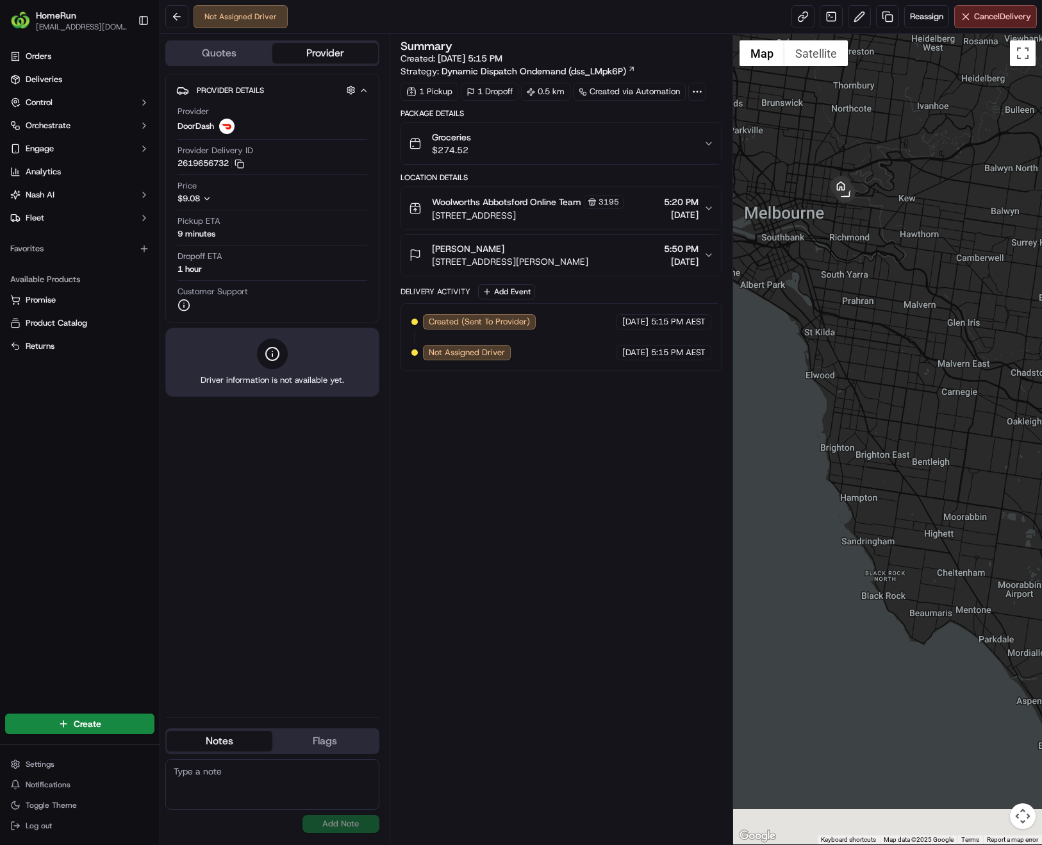
drag, startPoint x: 977, startPoint y: 578, endPoint x: 918, endPoint y: 511, distance: 89.0
click at [918, 511] on div at bounding box center [887, 439] width 309 height 810
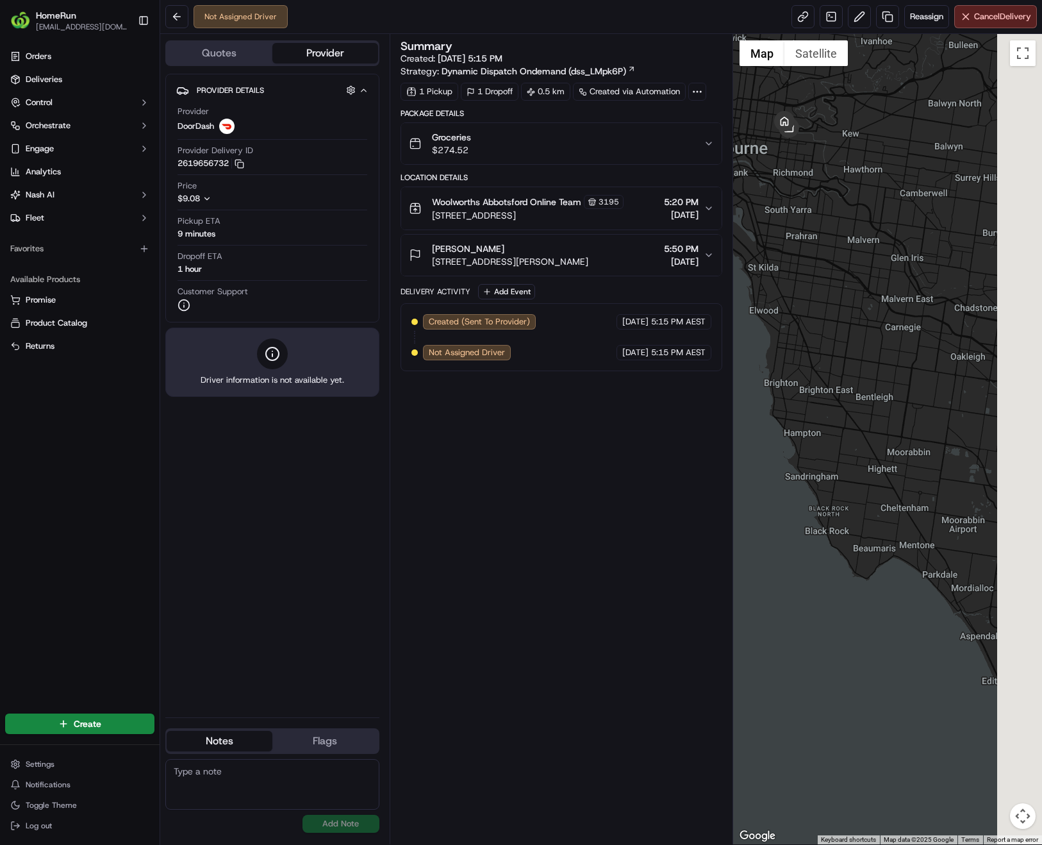
drag, startPoint x: 991, startPoint y: 571, endPoint x: 924, endPoint y: 491, distance: 104.6
click at [924, 491] on div at bounding box center [887, 439] width 309 height 810
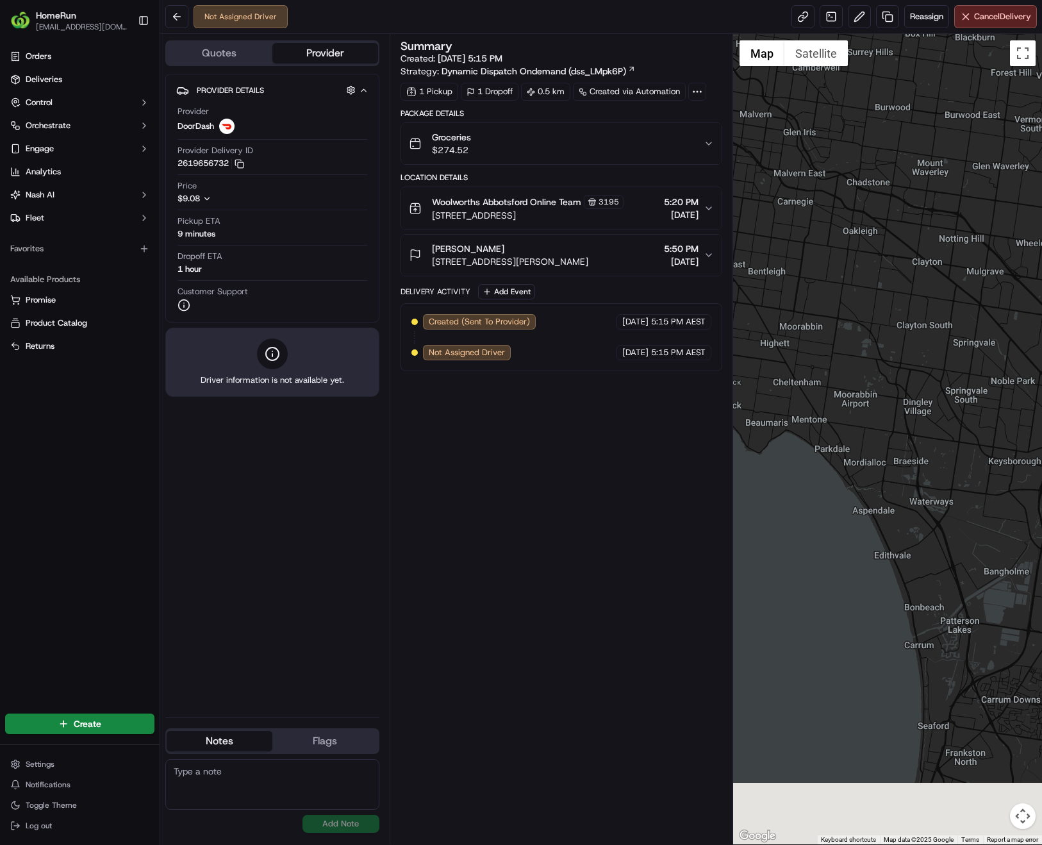
drag, startPoint x: 1030, startPoint y: 604, endPoint x: 923, endPoint y: 469, distance: 172.5
click at [923, 469] on div at bounding box center [887, 439] width 309 height 810
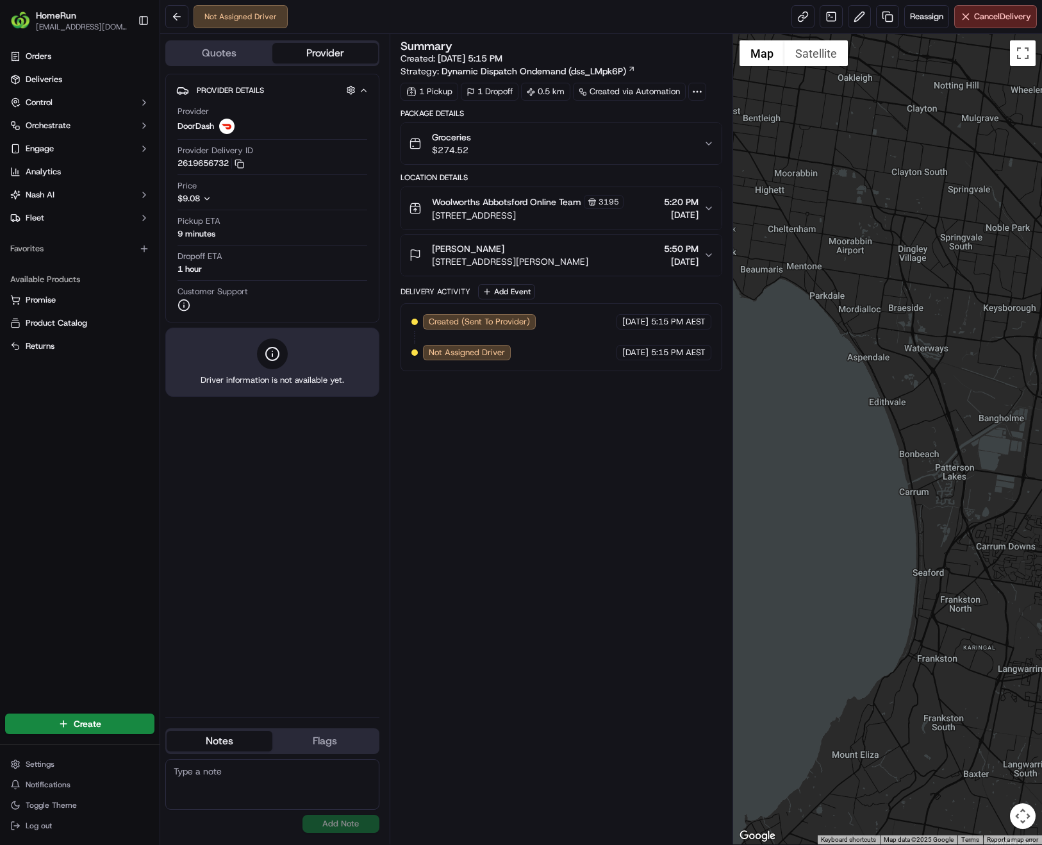
drag, startPoint x: 943, startPoint y: 676, endPoint x: 947, endPoint y: 529, distance: 147.5
click at [947, 529] on div at bounding box center [887, 439] width 309 height 810
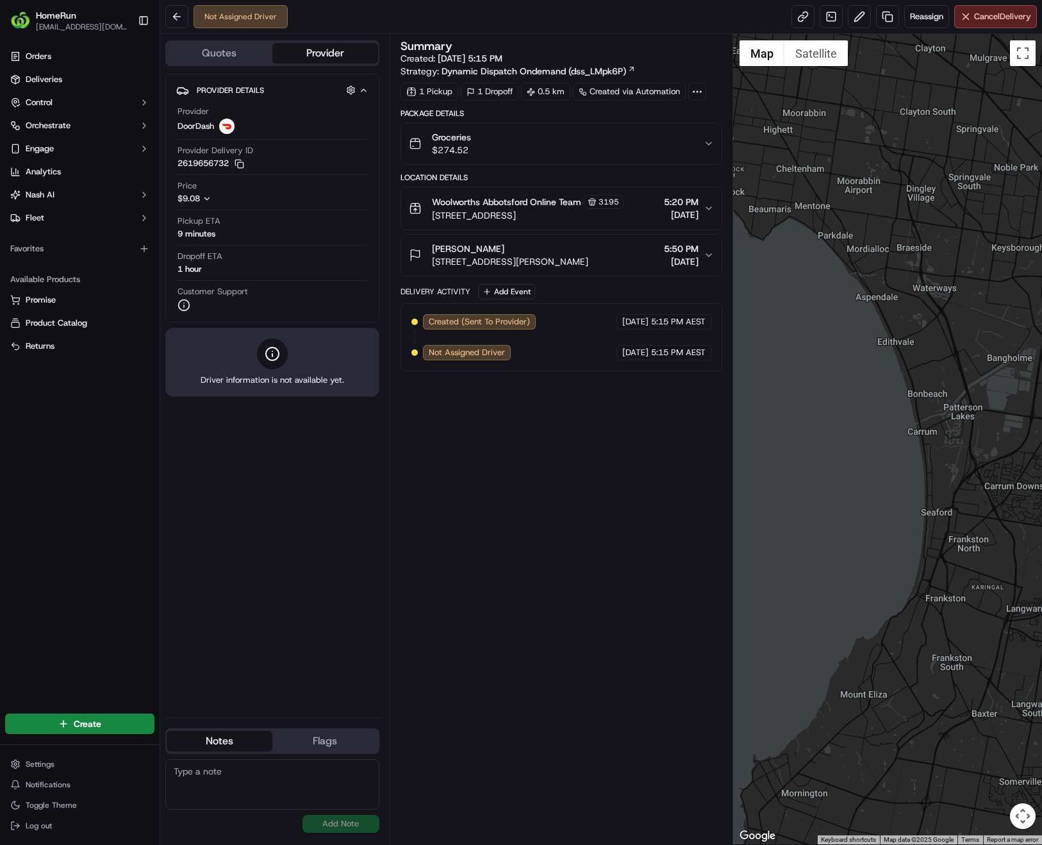
drag, startPoint x: 938, startPoint y: 655, endPoint x: 947, endPoint y: 591, distance: 64.6
click at [947, 591] on div at bounding box center [887, 439] width 309 height 810
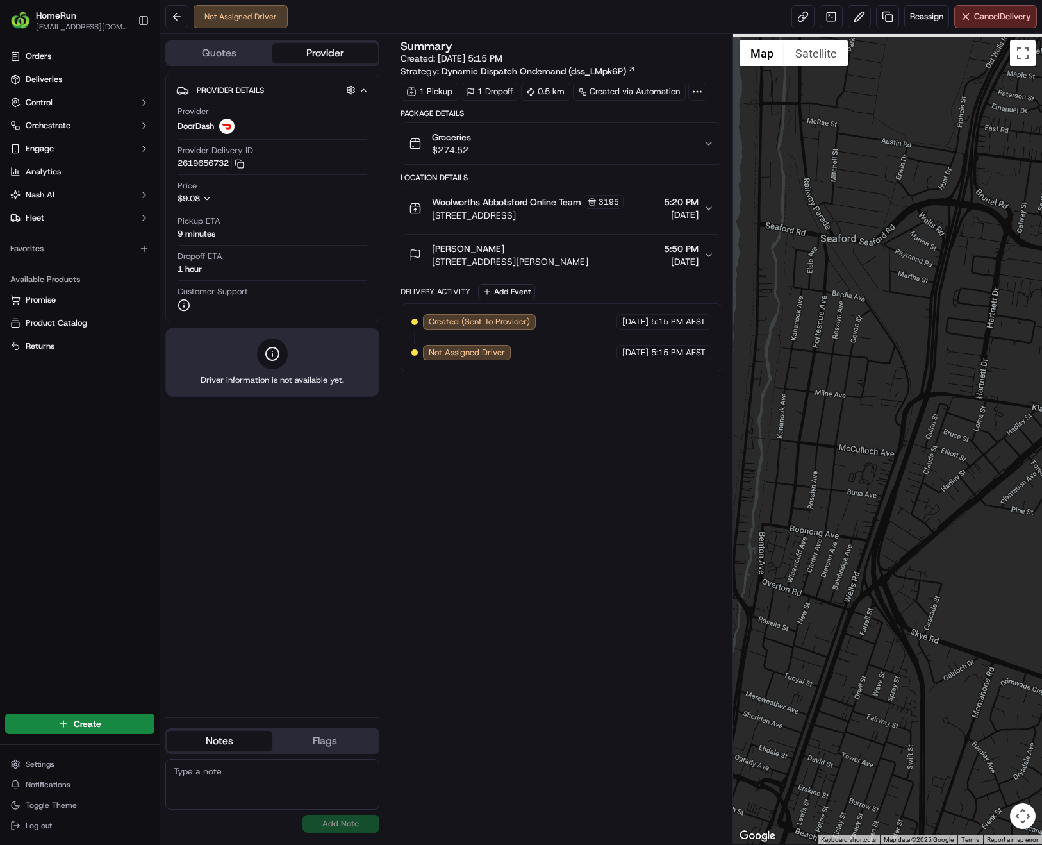
drag, startPoint x: 918, startPoint y: 421, endPoint x: 881, endPoint y: 643, distance: 225.6
click at [881, 643] on div at bounding box center [887, 439] width 309 height 810
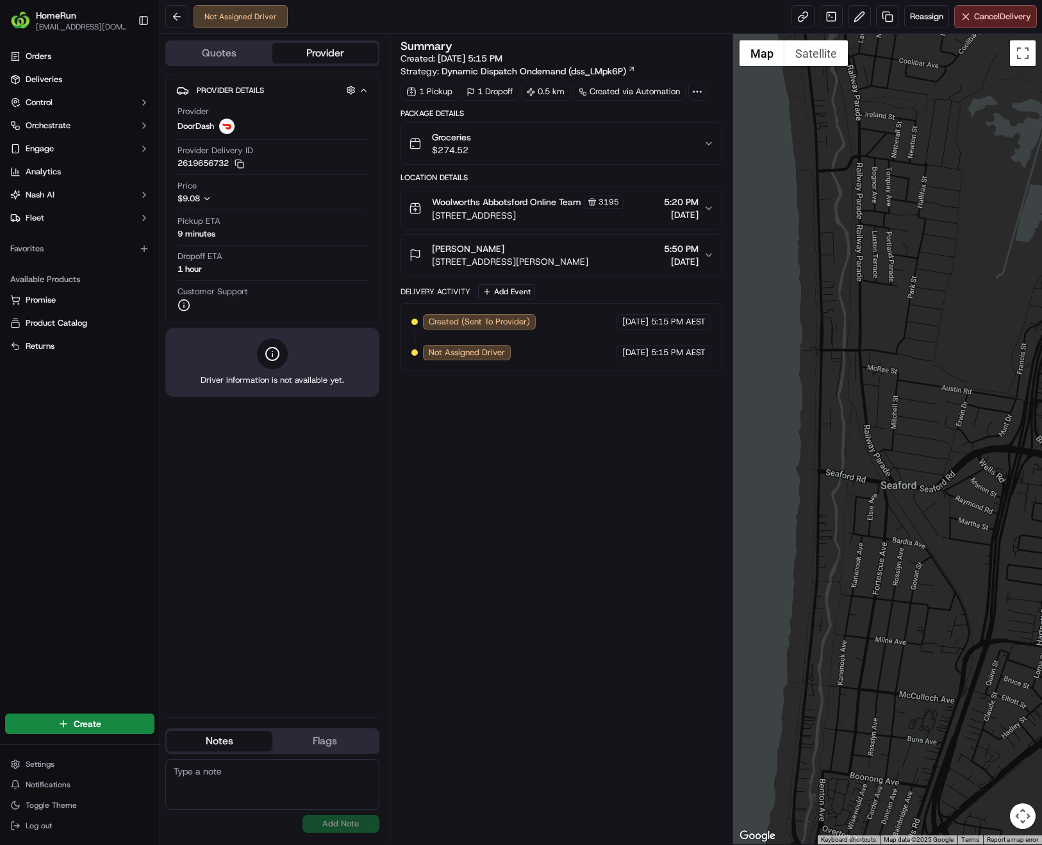
drag, startPoint x: 883, startPoint y: 431, endPoint x: 963, endPoint y: 578, distance: 168.1
click at [963, 578] on div at bounding box center [887, 439] width 309 height 810
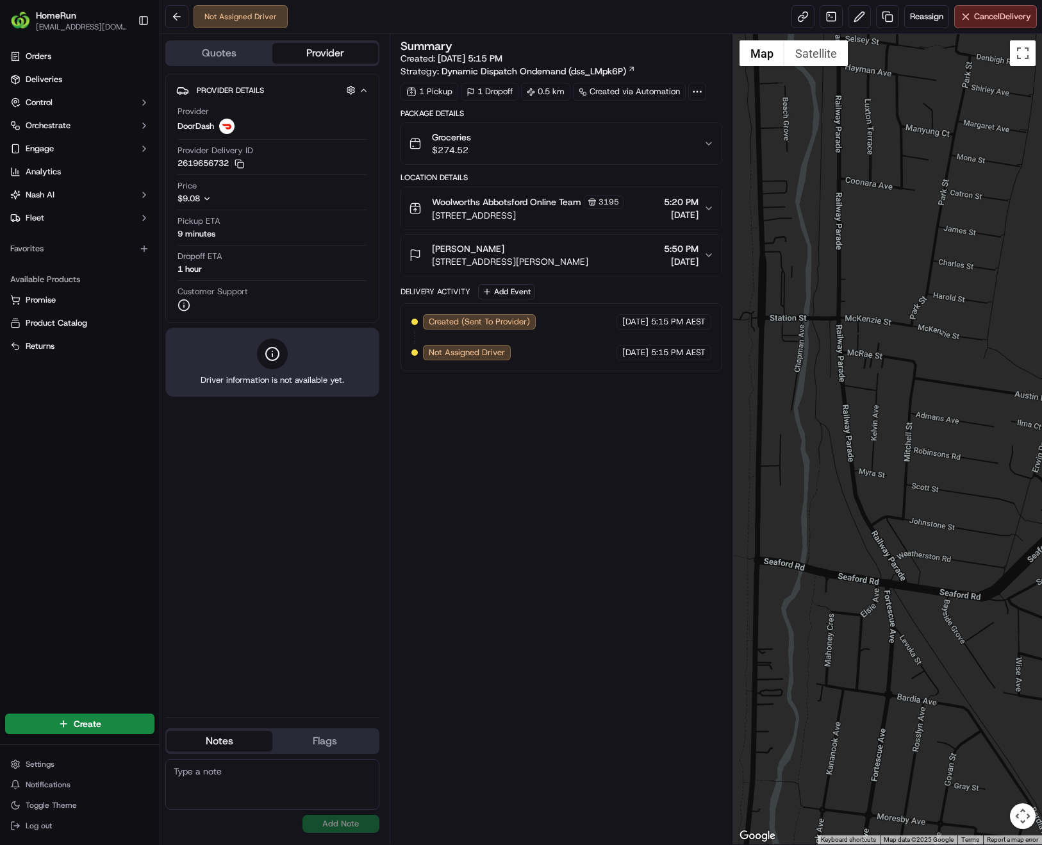
drag, startPoint x: 1009, startPoint y: 662, endPoint x: 1033, endPoint y: 708, distance: 51.3
click at [1033, 713] on div at bounding box center [887, 439] width 309 height 810
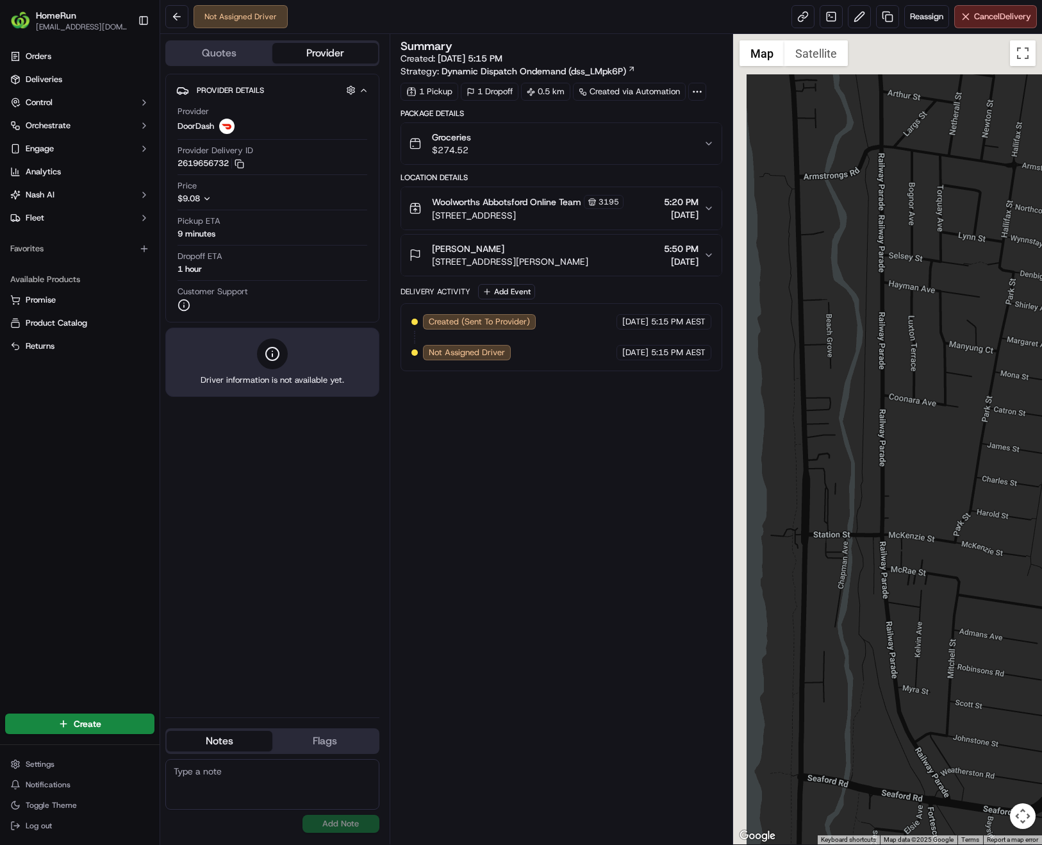
drag, startPoint x: 859, startPoint y: 398, endPoint x: 859, endPoint y: 446, distance: 48.1
click at [881, 589] on div at bounding box center [887, 439] width 309 height 810
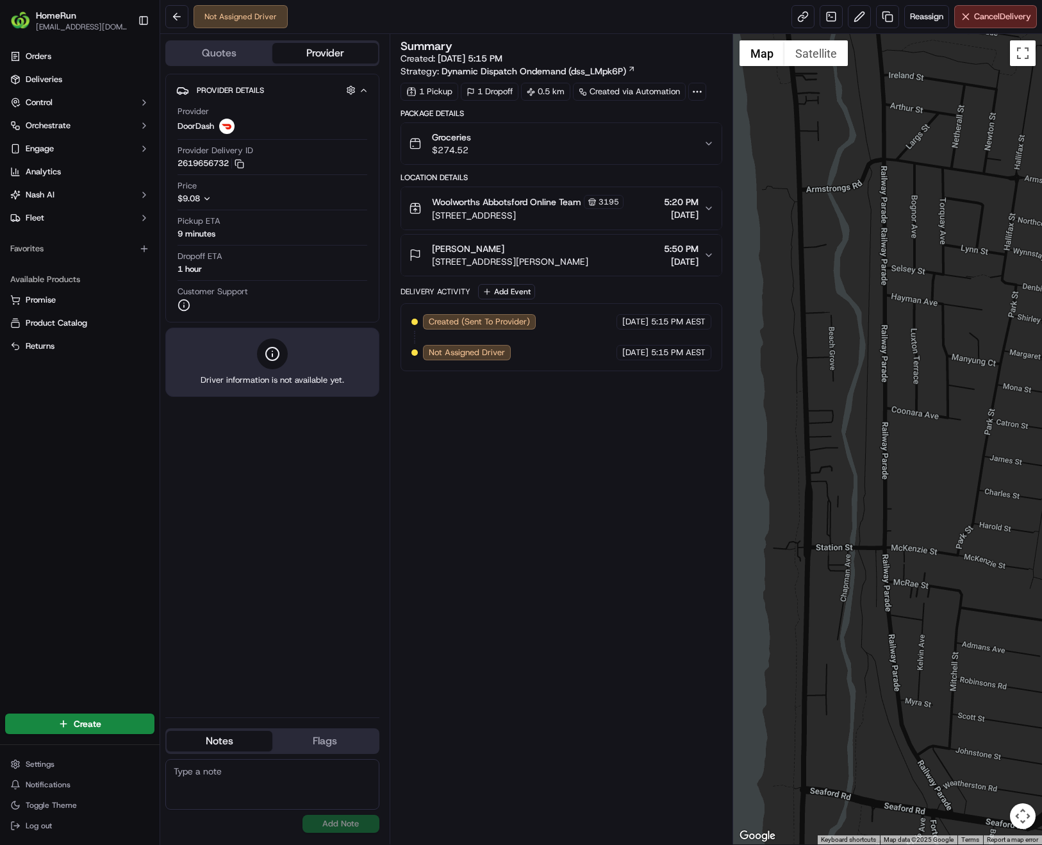
drag, startPoint x: 866, startPoint y: 329, endPoint x: 875, endPoint y: 608, distance: 278.3
click at [875, 608] on div at bounding box center [887, 439] width 309 height 810
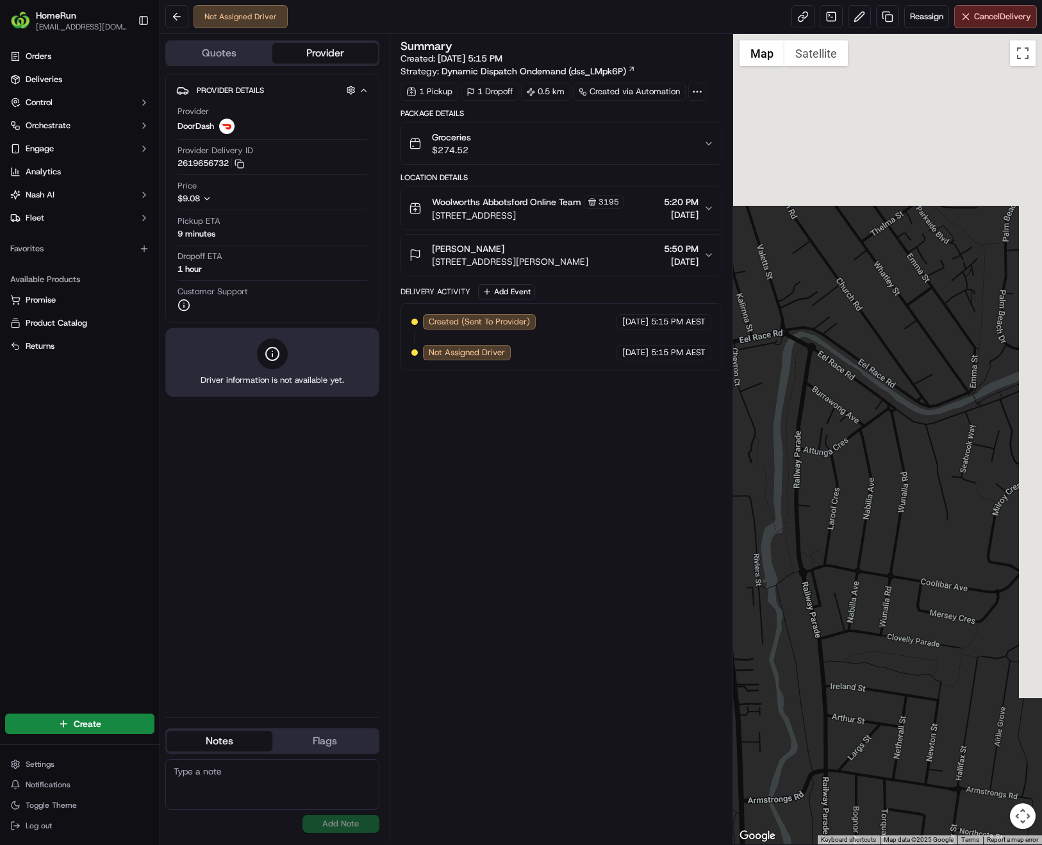
drag, startPoint x: 856, startPoint y: 391, endPoint x: 776, endPoint y: 568, distance: 194.8
click at [776, 568] on div at bounding box center [887, 439] width 309 height 810
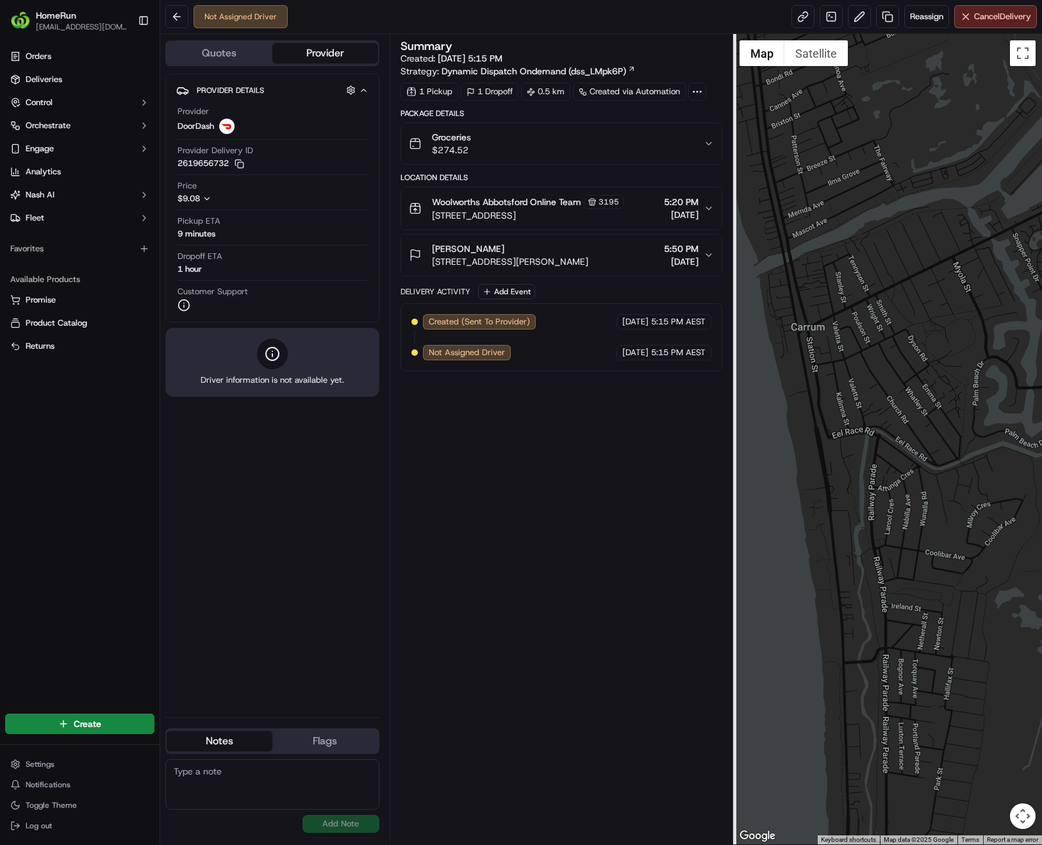
drag, startPoint x: 925, startPoint y: 547, endPoint x: 956, endPoint y: 537, distance: 32.4
click at [956, 537] on div at bounding box center [887, 439] width 309 height 810
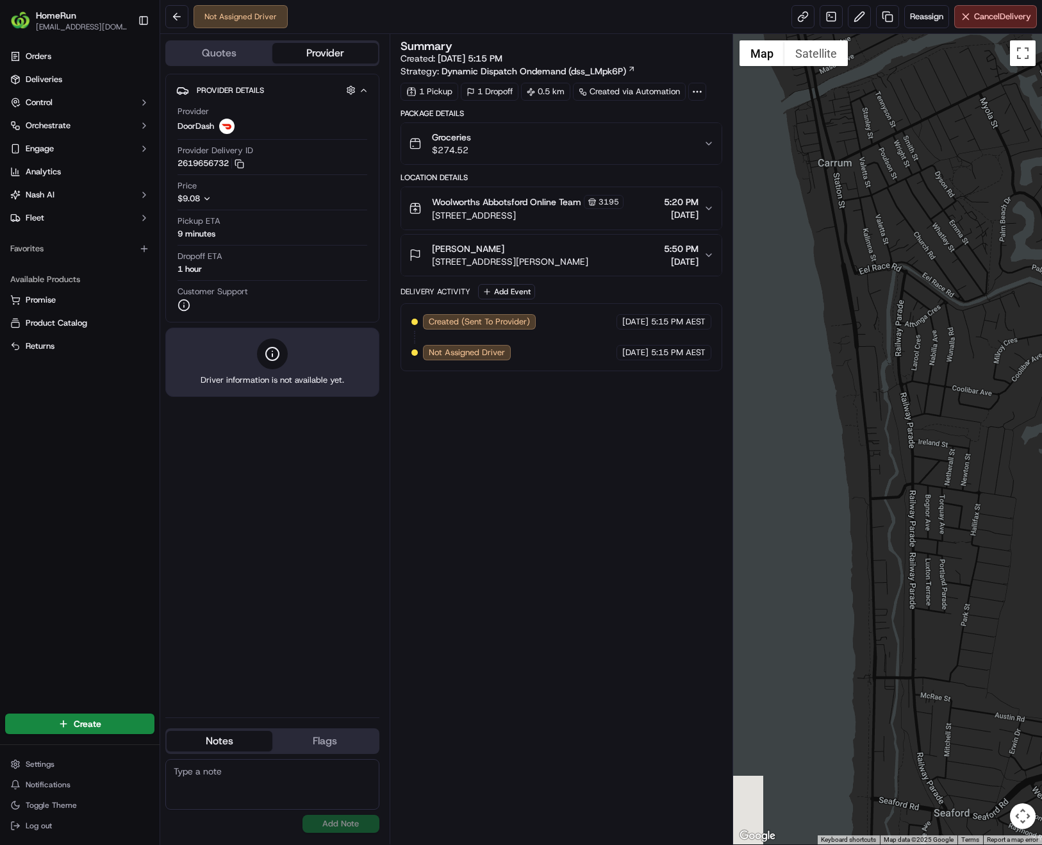
drag, startPoint x: 853, startPoint y: 544, endPoint x: 888, endPoint y: 421, distance: 127.8
click at [876, 340] on div at bounding box center [887, 439] width 309 height 810
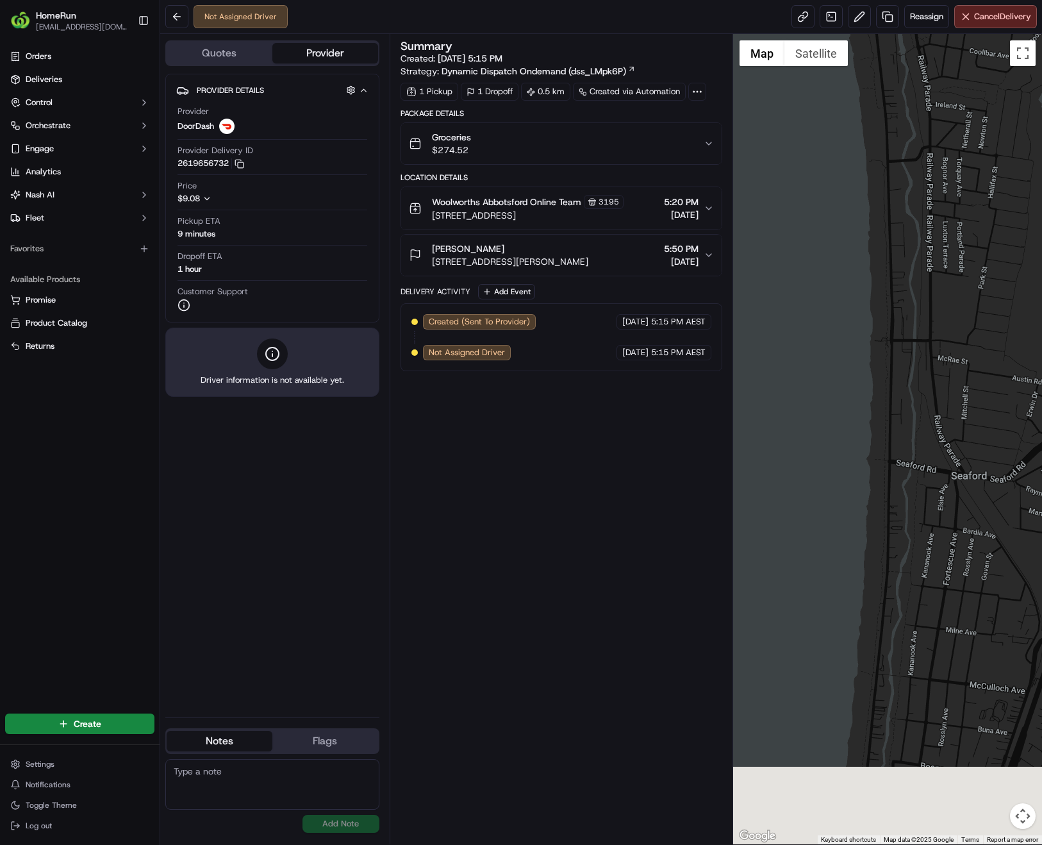
drag, startPoint x: 886, startPoint y: 643, endPoint x: 906, endPoint y: 358, distance: 286.5
click at [906, 358] on div at bounding box center [887, 439] width 309 height 810
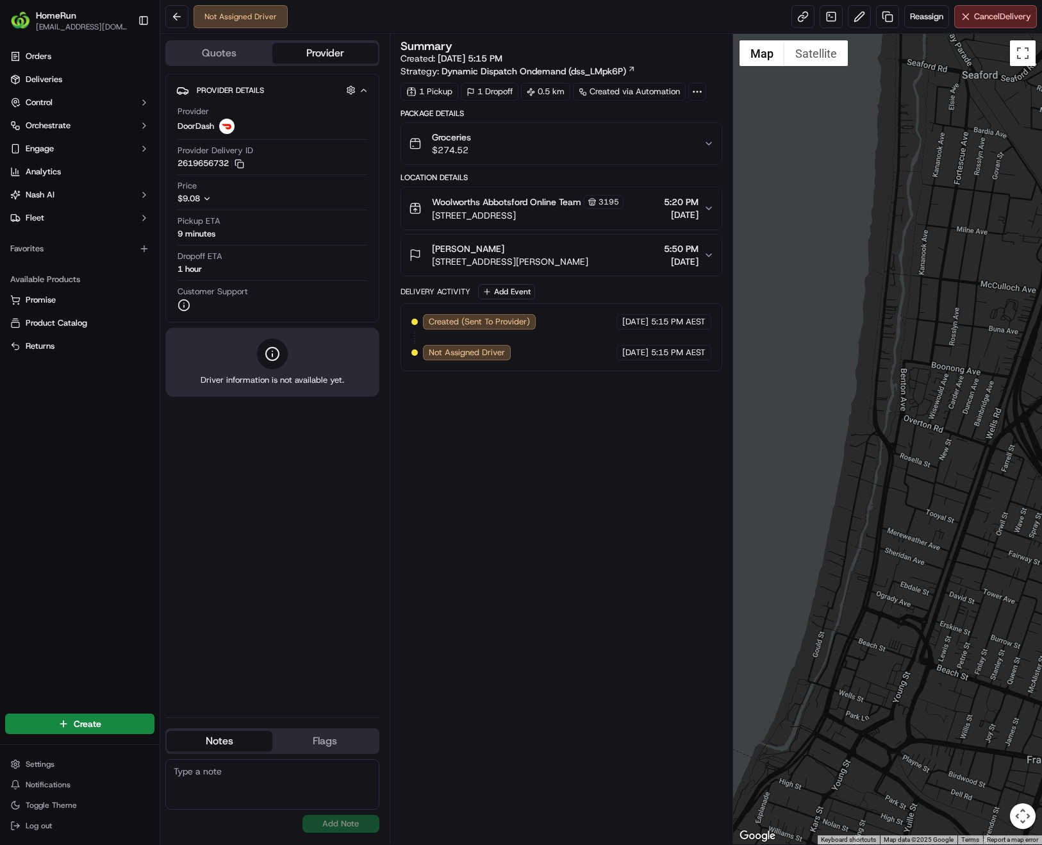
drag, startPoint x: 909, startPoint y: 557, endPoint x: 903, endPoint y: 410, distance: 147.6
click at [903, 410] on div at bounding box center [887, 439] width 309 height 810
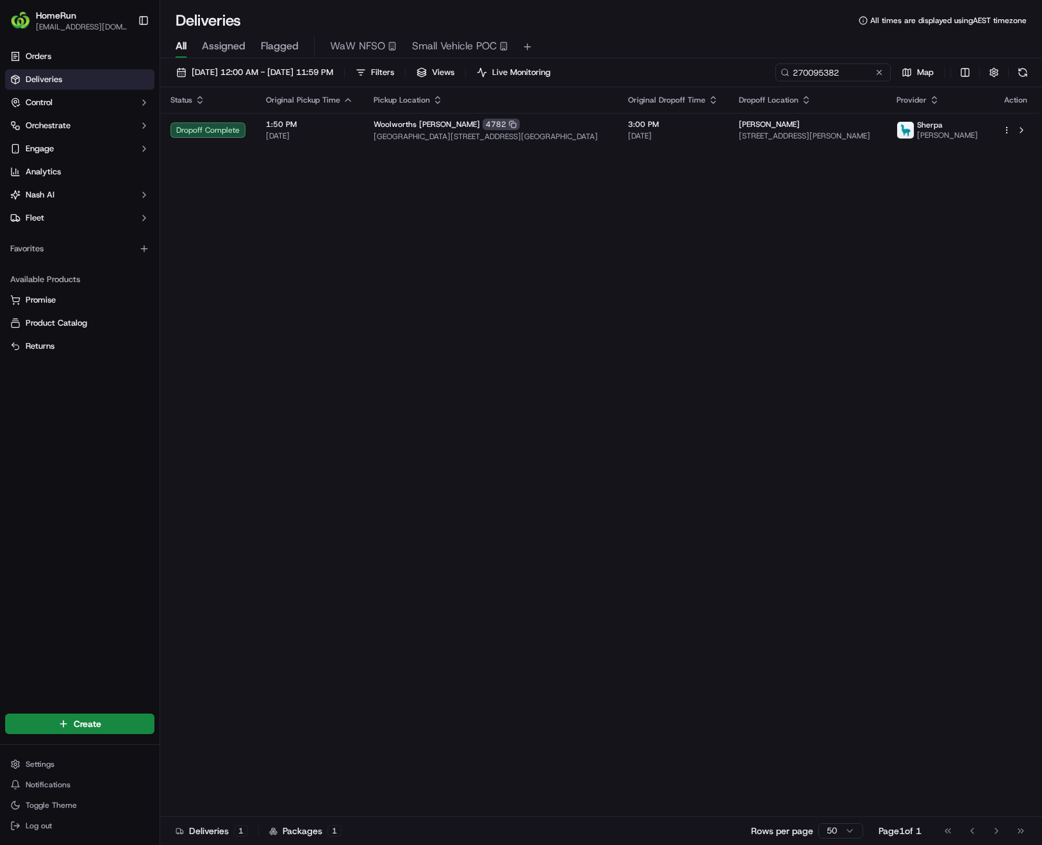
click at [883, 71] on button at bounding box center [879, 72] width 13 height 13
